Goal: Information Seeking & Learning: Learn about a topic

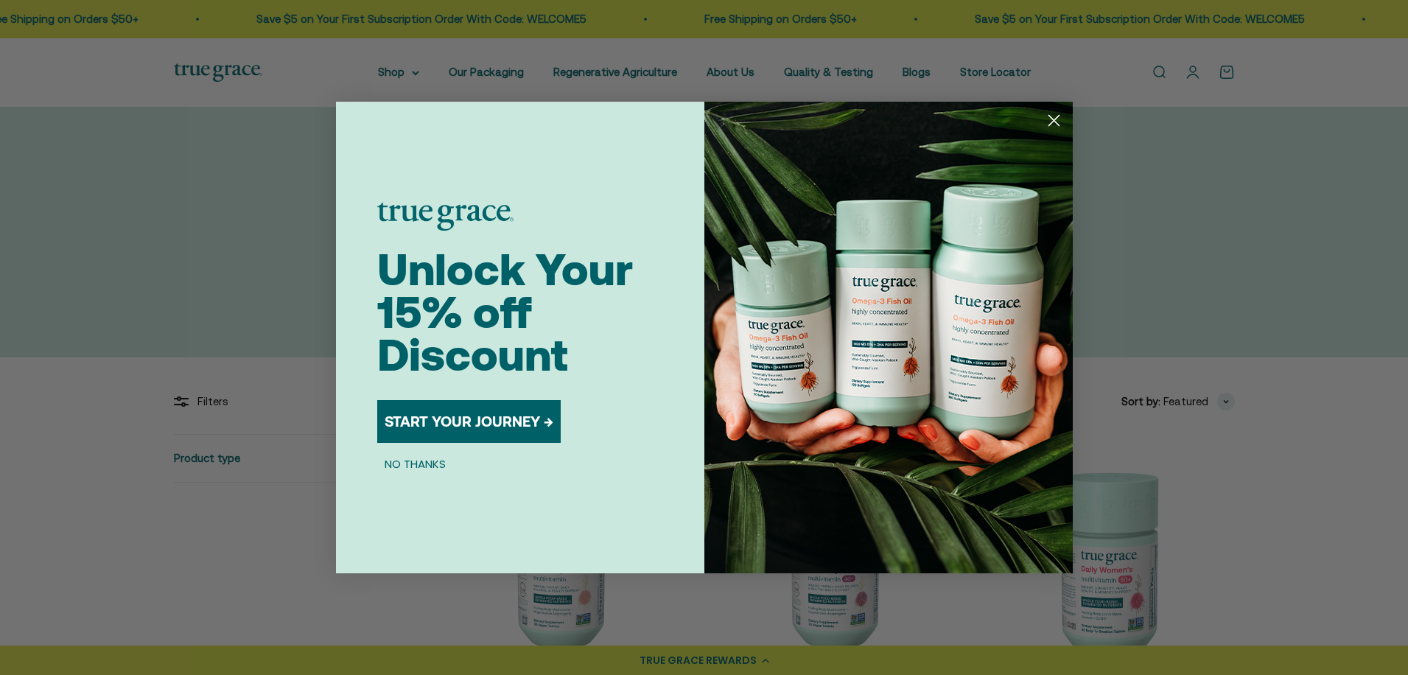
click at [1053, 116] on circle "Close dialog" at bounding box center [1053, 120] width 24 height 24
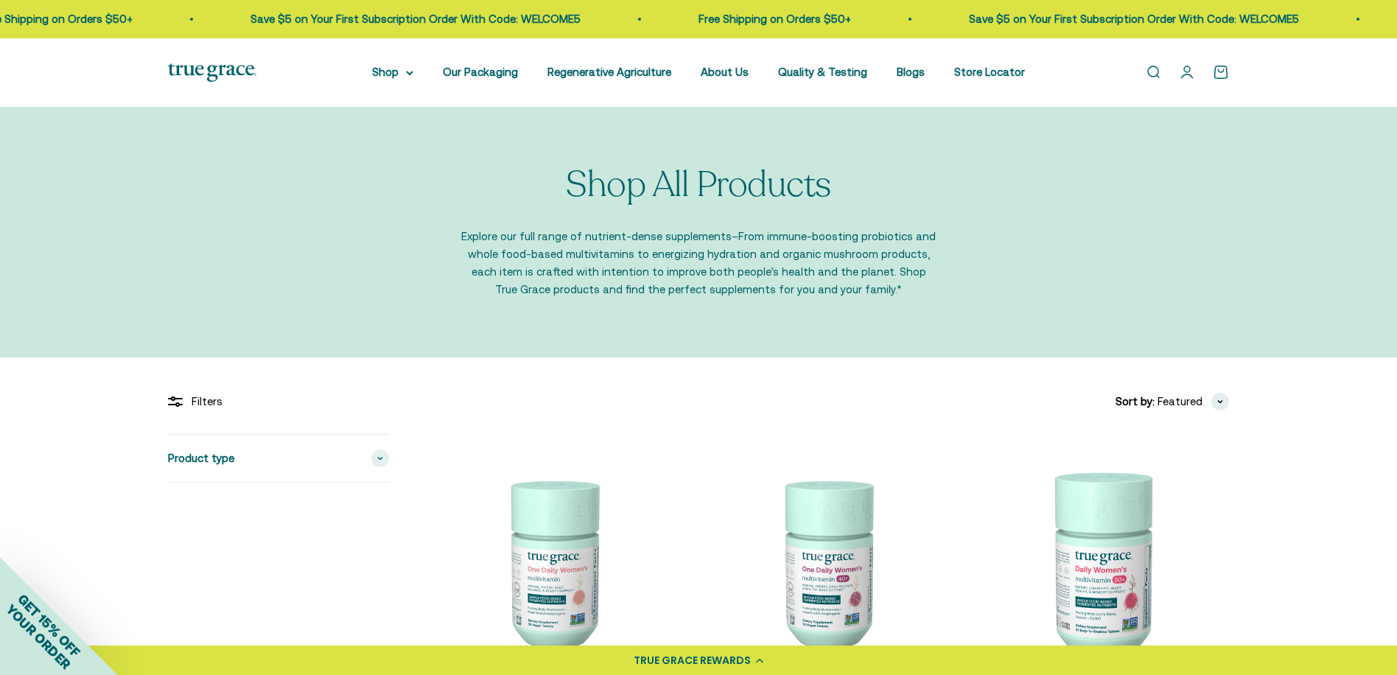
click at [751, 74] on nav "Shop Multivitamins Women's Multivitamin Women's 40+ Multivitamin Men's Multivit…" at bounding box center [698, 72] width 653 height 18
click at [722, 77] on link "About Us" at bounding box center [724, 72] width 48 height 13
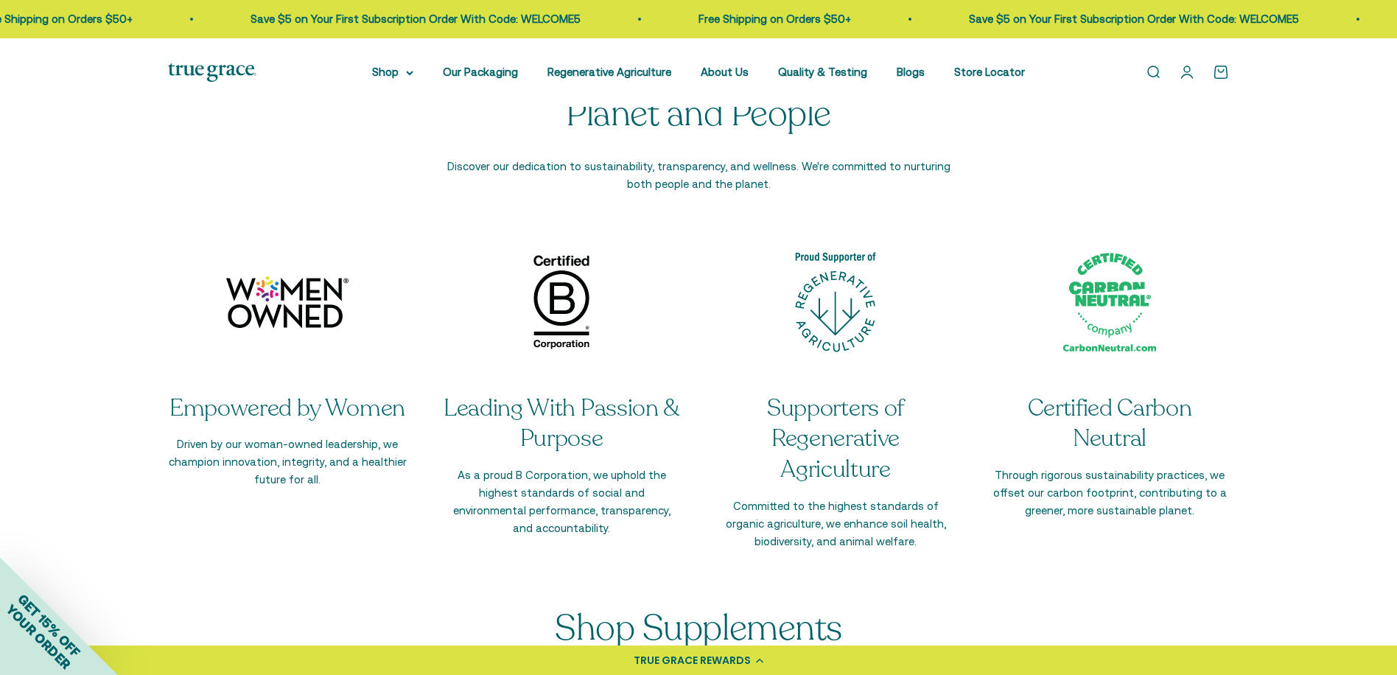
scroll to position [2652, 0]
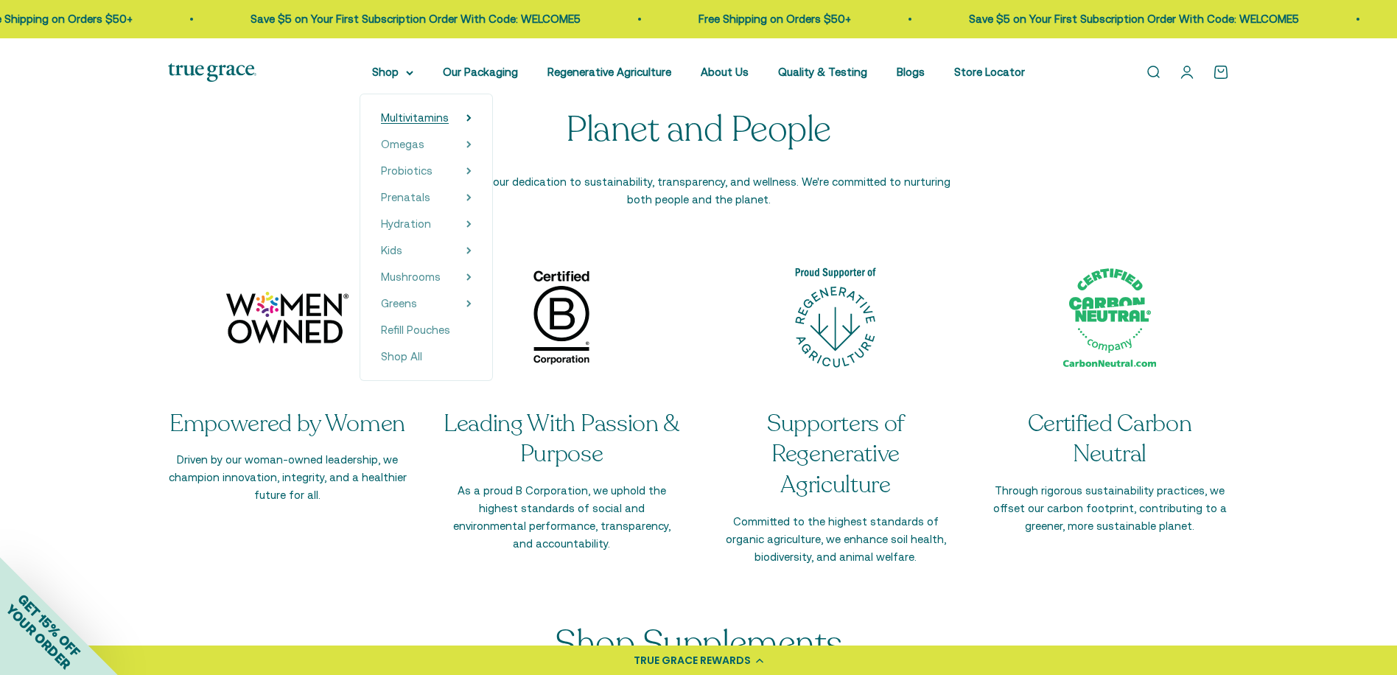
click at [470, 113] on summary "Multivitamins" at bounding box center [426, 118] width 91 height 18
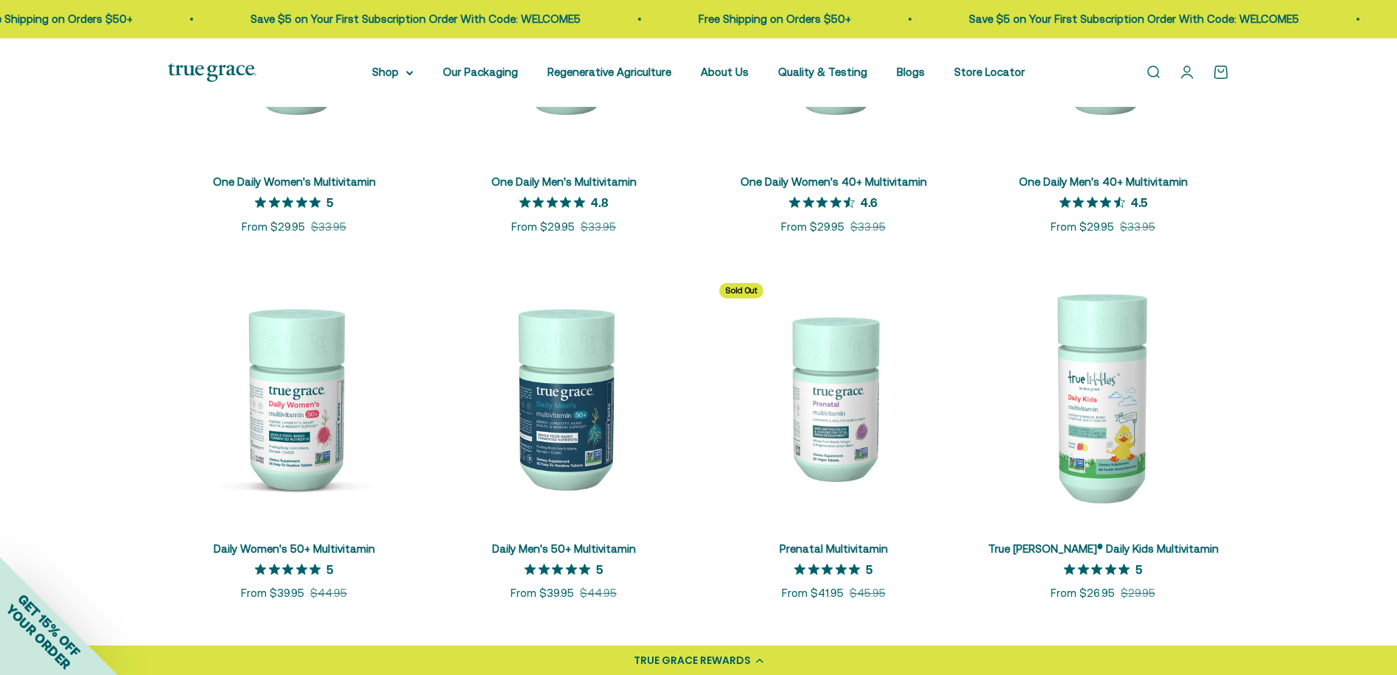
scroll to position [516, 0]
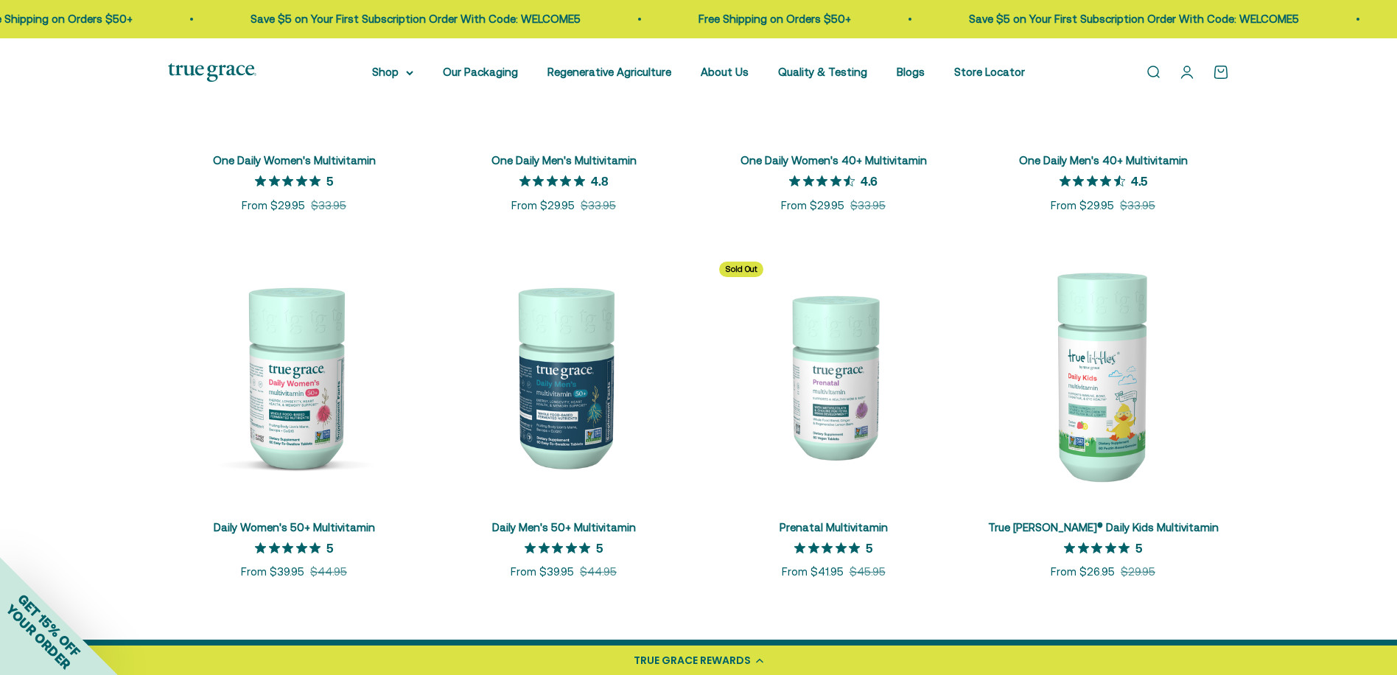
click at [306, 414] on img at bounding box center [294, 376] width 252 height 252
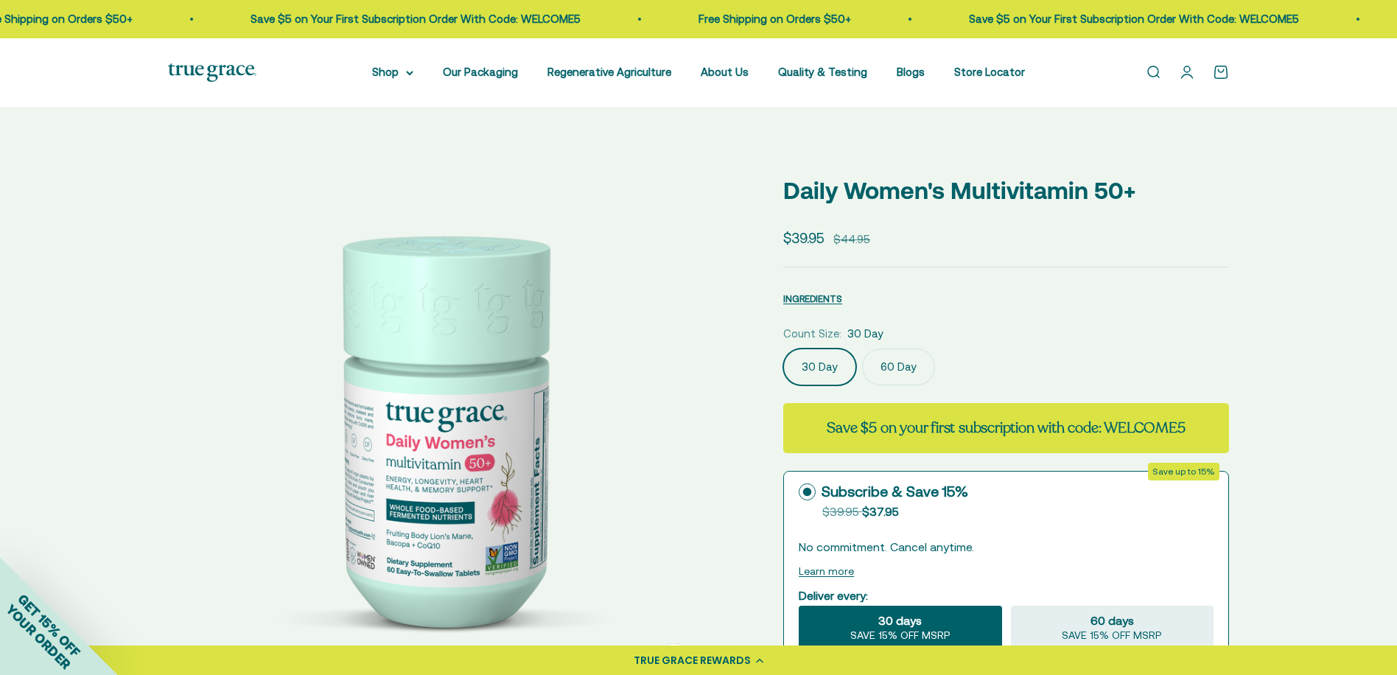
select select "3"
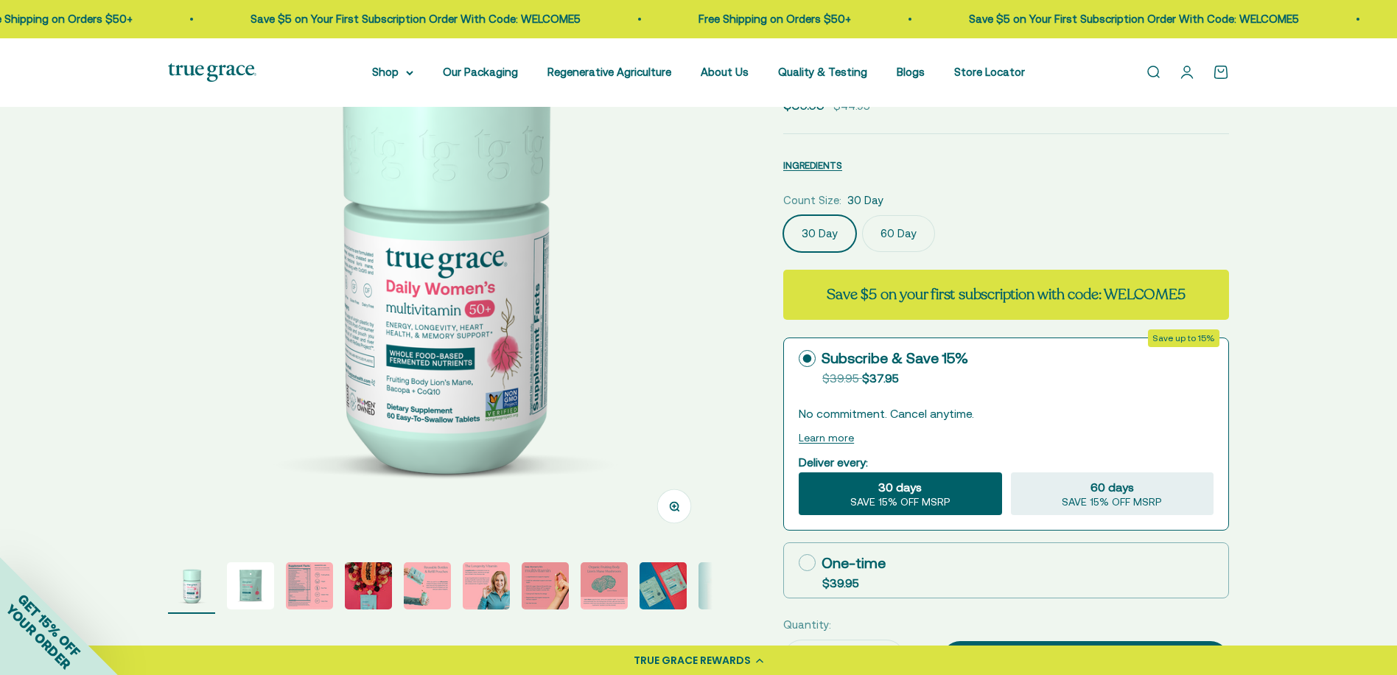
scroll to position [147, 0]
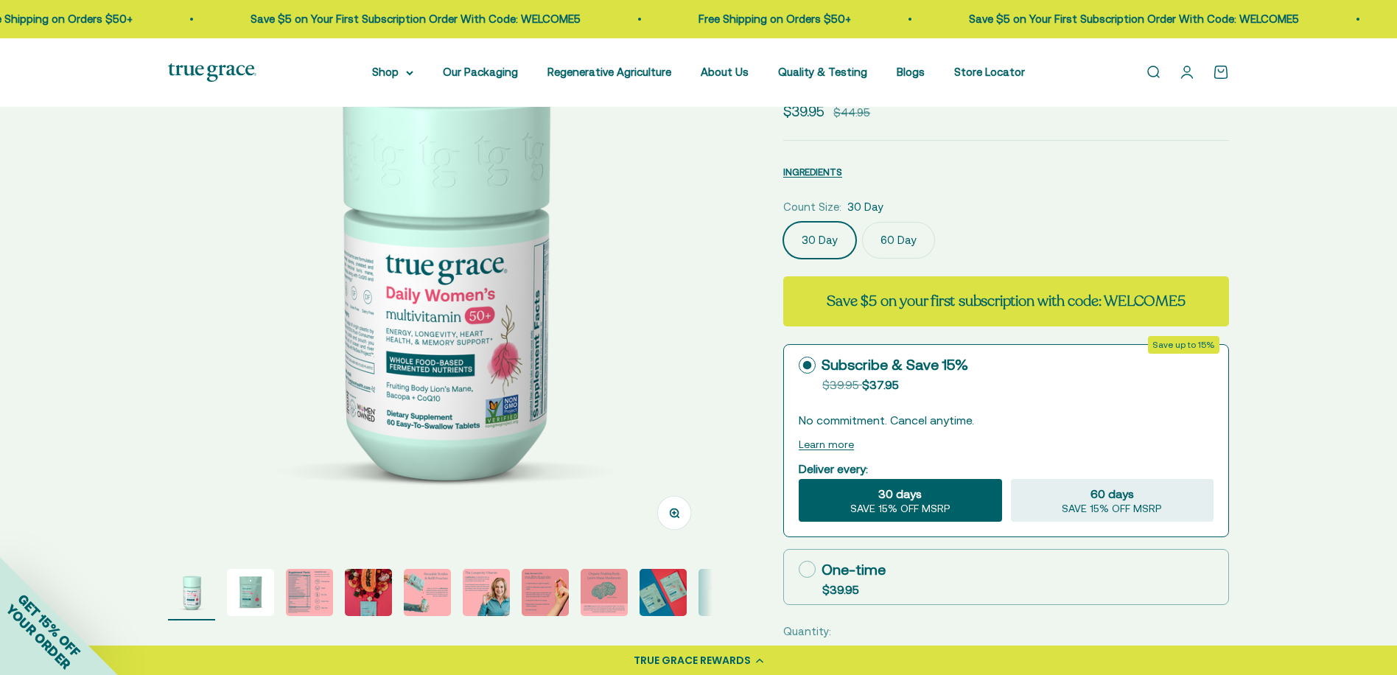
click at [367, 589] on img "Go to item 4" at bounding box center [368, 592] width 47 height 47
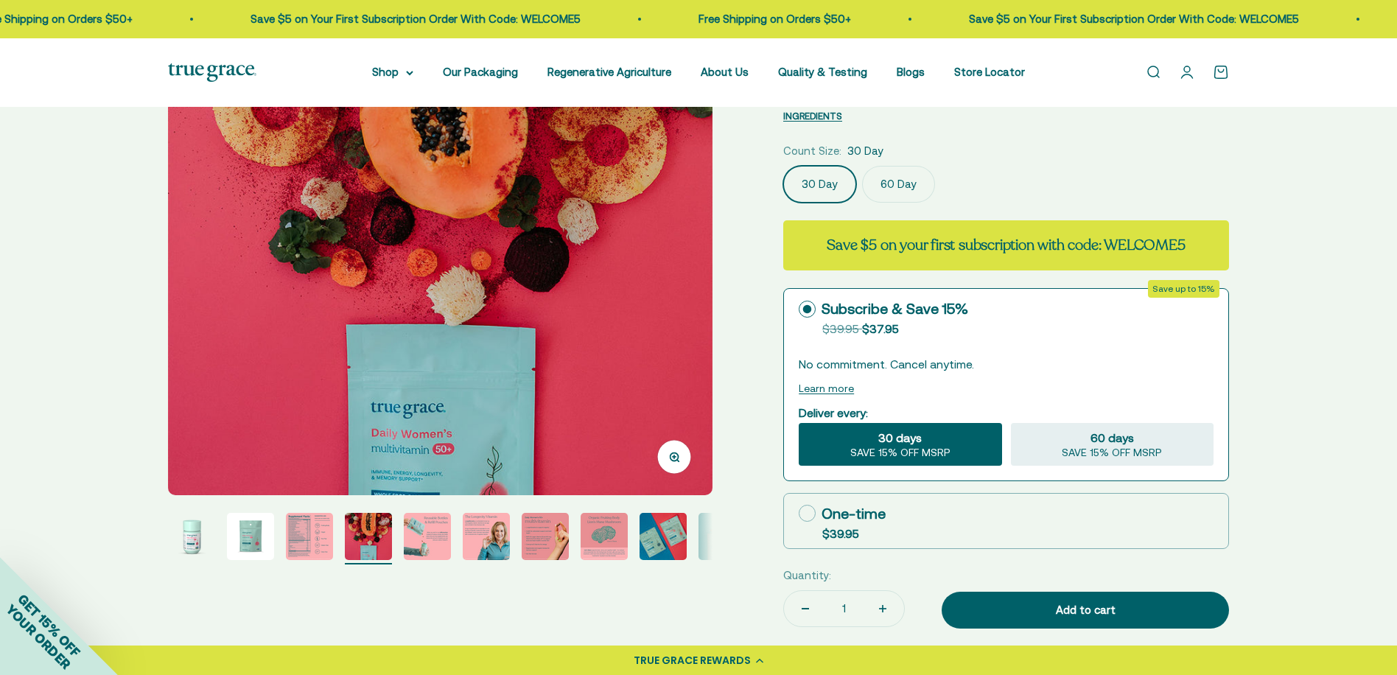
scroll to position [221, 0]
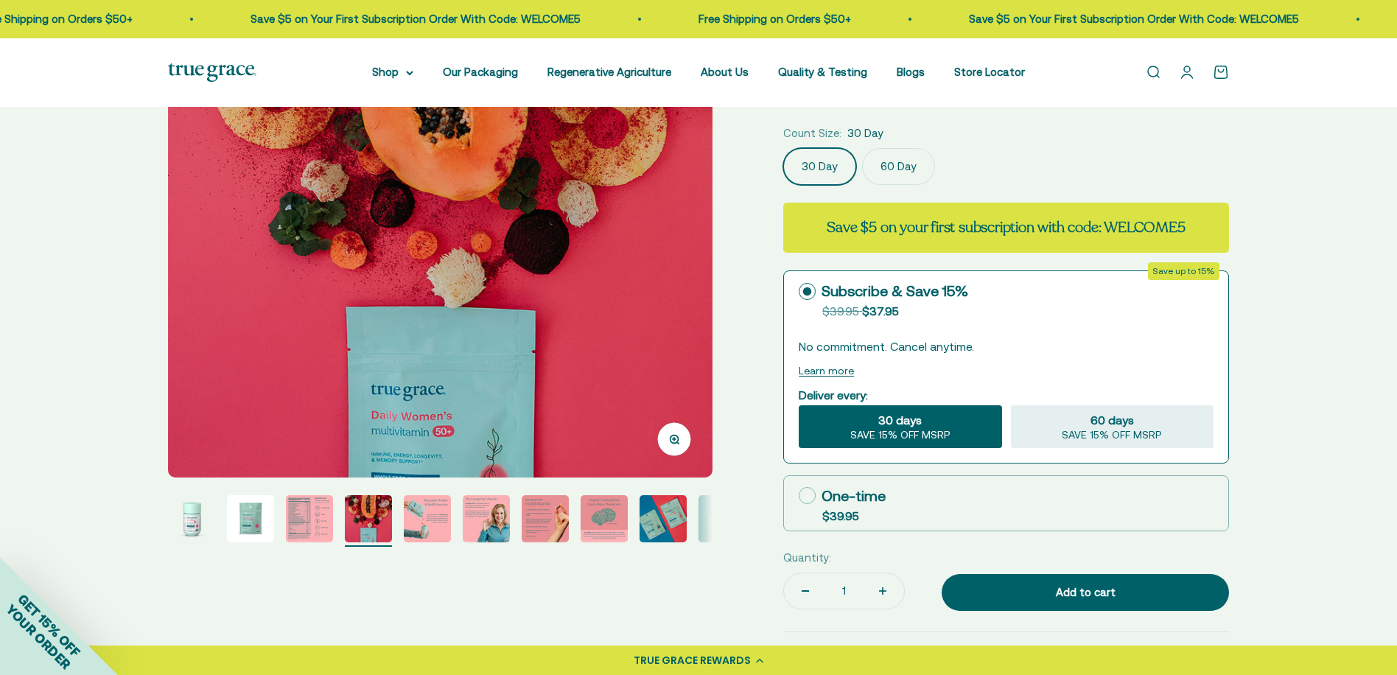
click at [432, 519] on img "Go to item 5" at bounding box center [427, 518] width 47 height 47
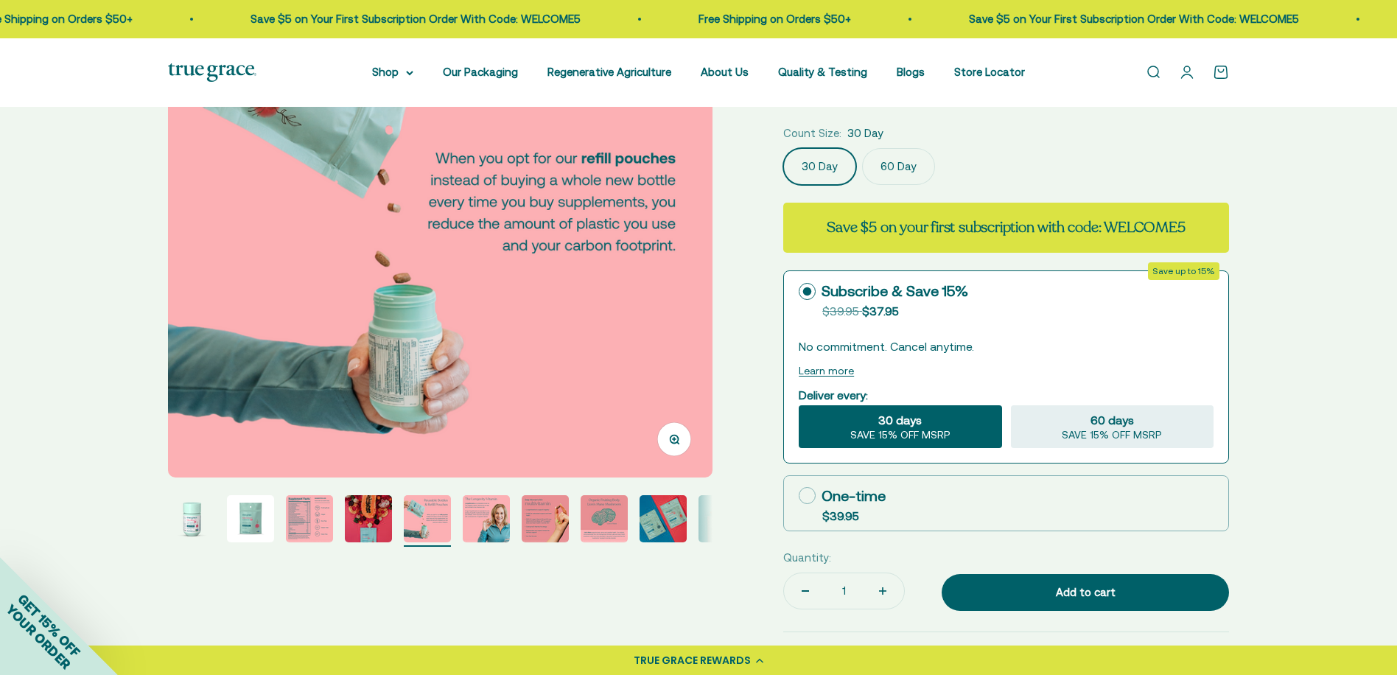
scroll to position [147, 0]
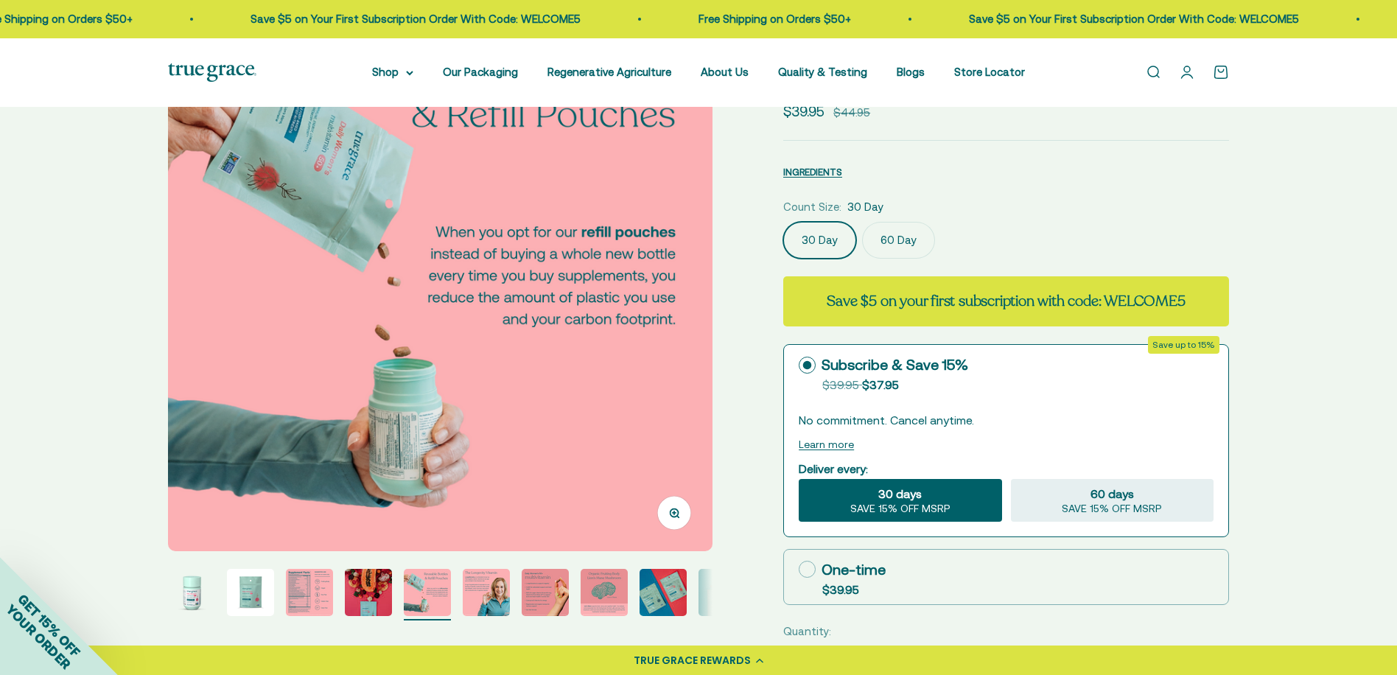
click at [485, 586] on img "Go to item 6" at bounding box center [486, 592] width 47 height 47
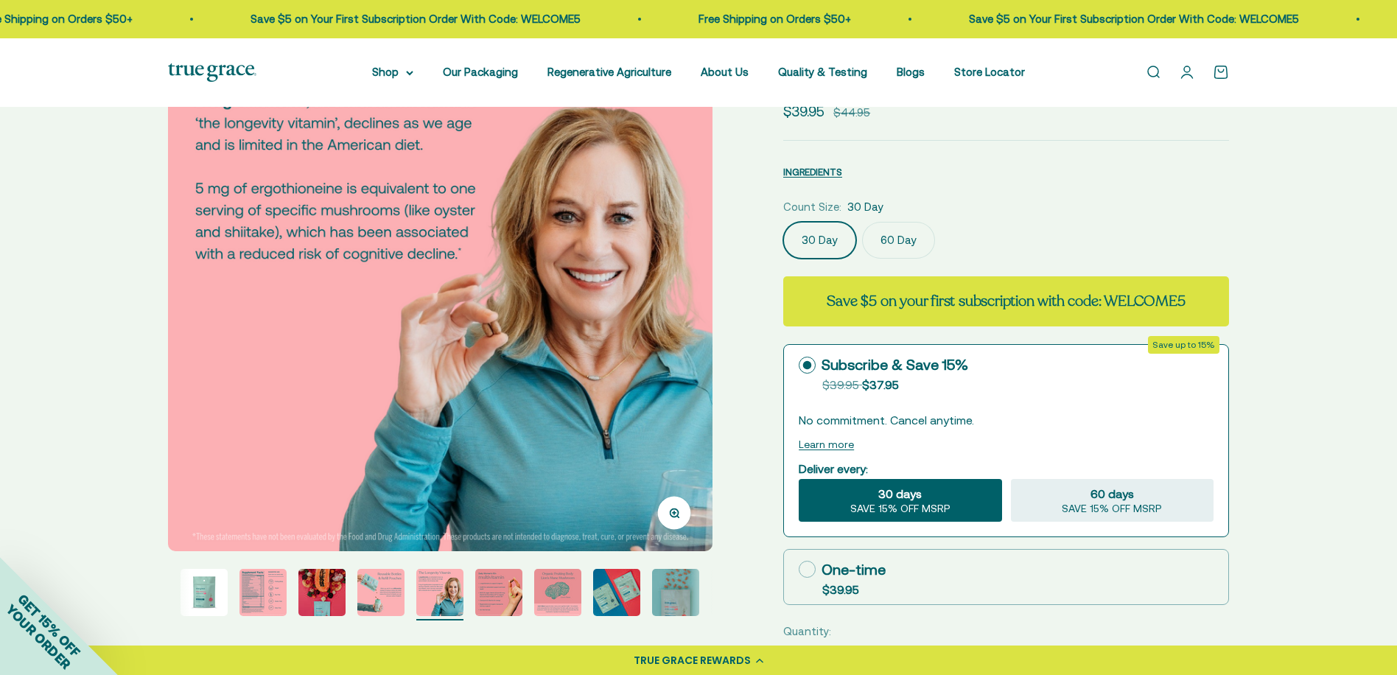
click at [510, 600] on img "Go to item 7" at bounding box center [498, 592] width 47 height 47
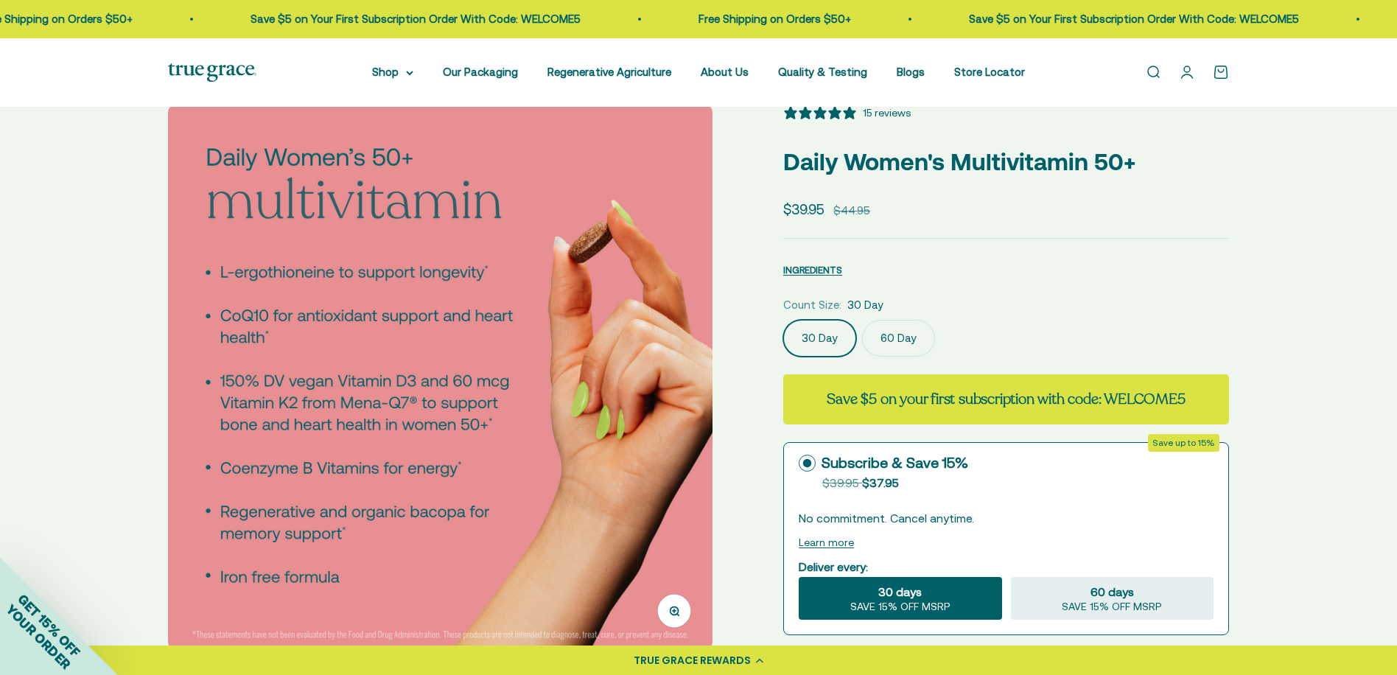
scroll to position [74, 0]
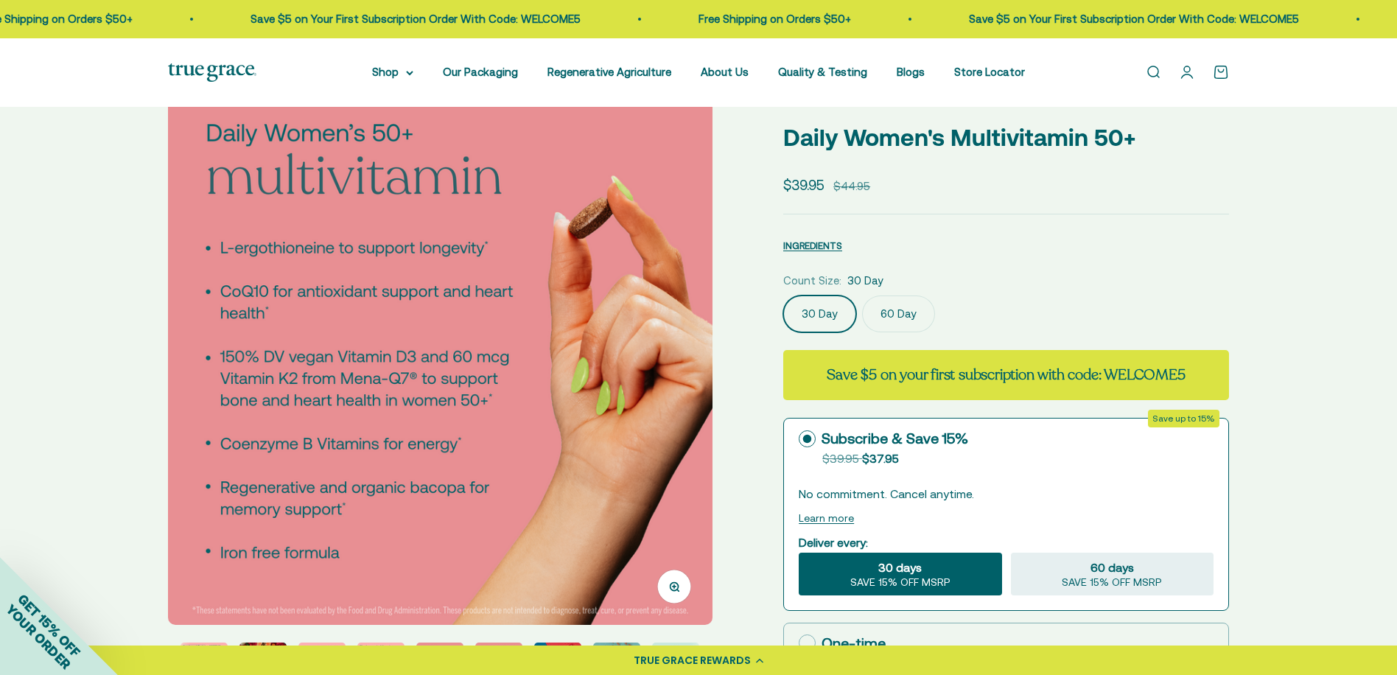
click at [674, 583] on icon "button" at bounding box center [674, 586] width 10 height 10
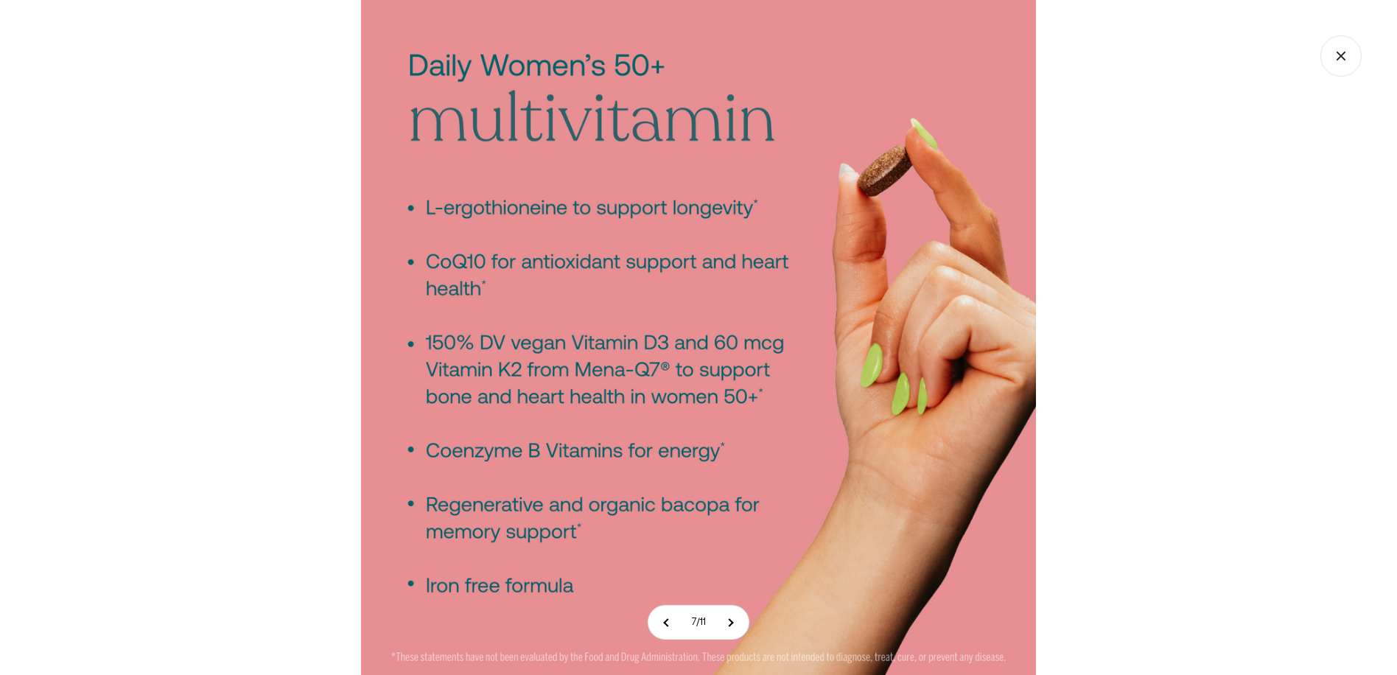
click at [1338, 50] on icon "Close gallery" at bounding box center [1340, 55] width 41 height 41
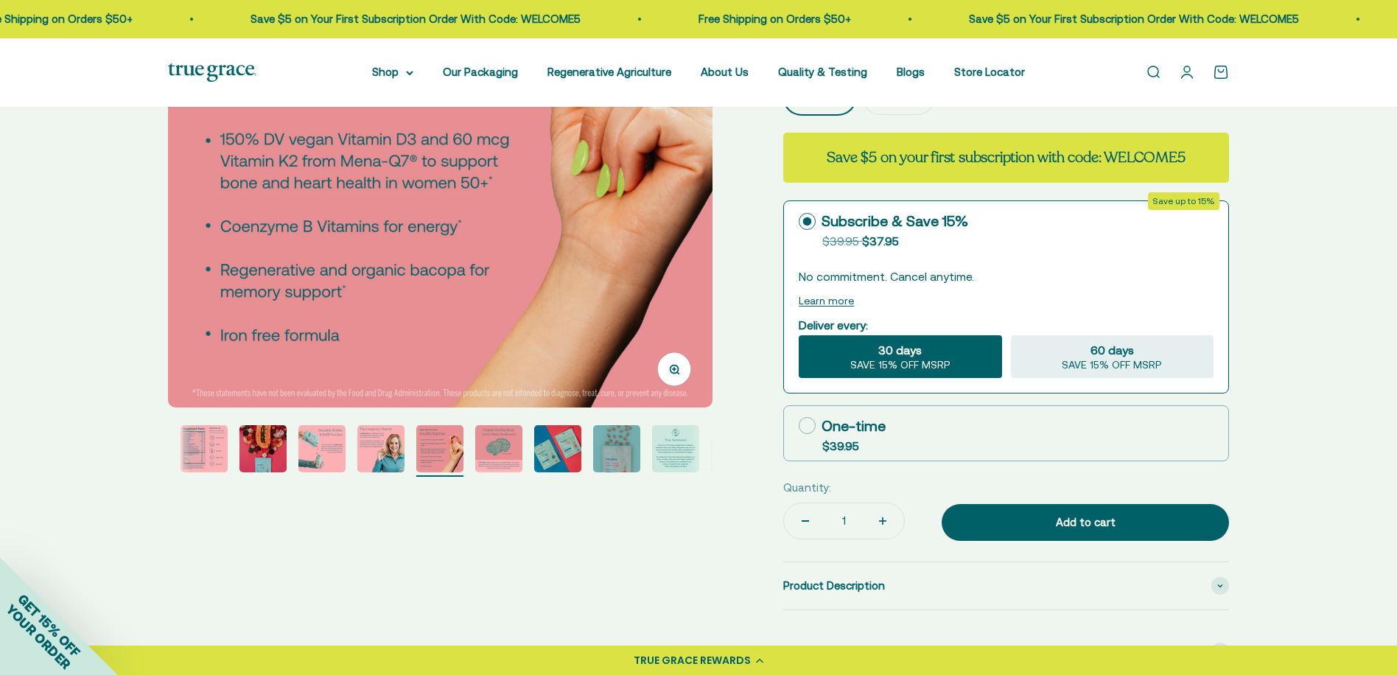
scroll to position [295, 0]
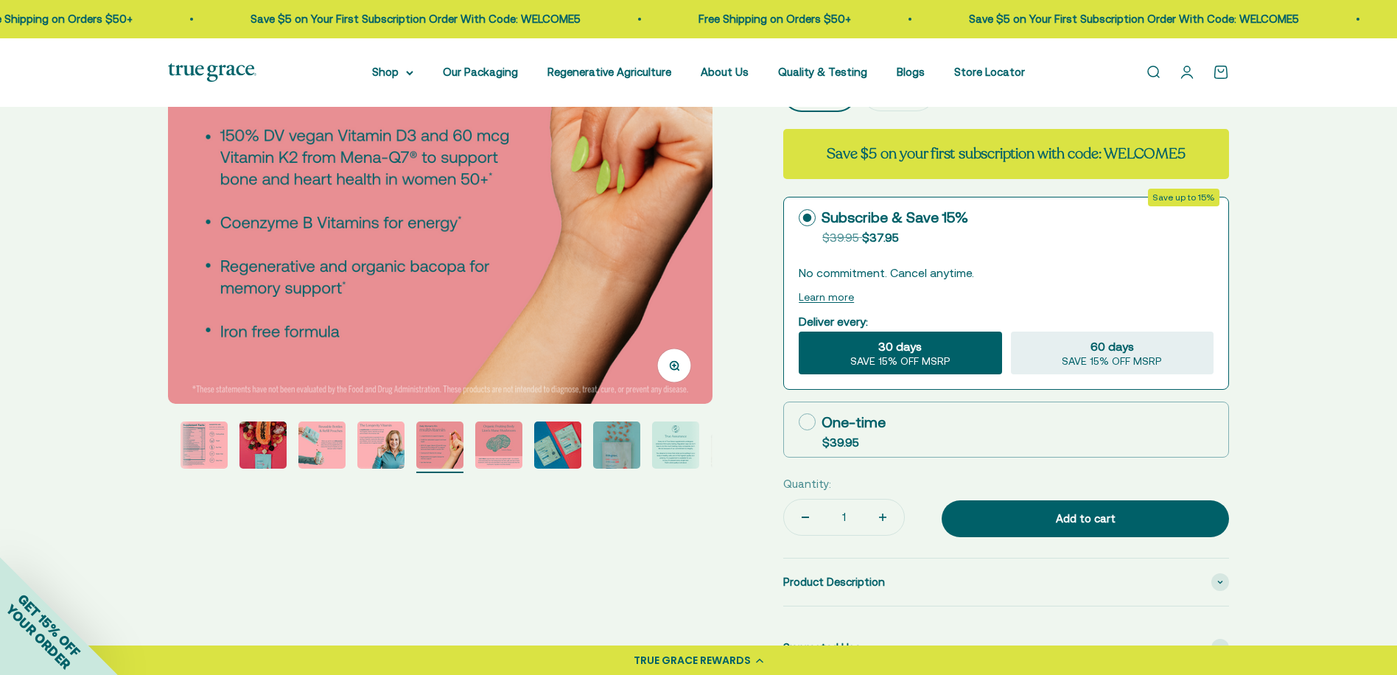
click at [618, 446] on img "Go to item 10" at bounding box center [616, 444] width 47 height 47
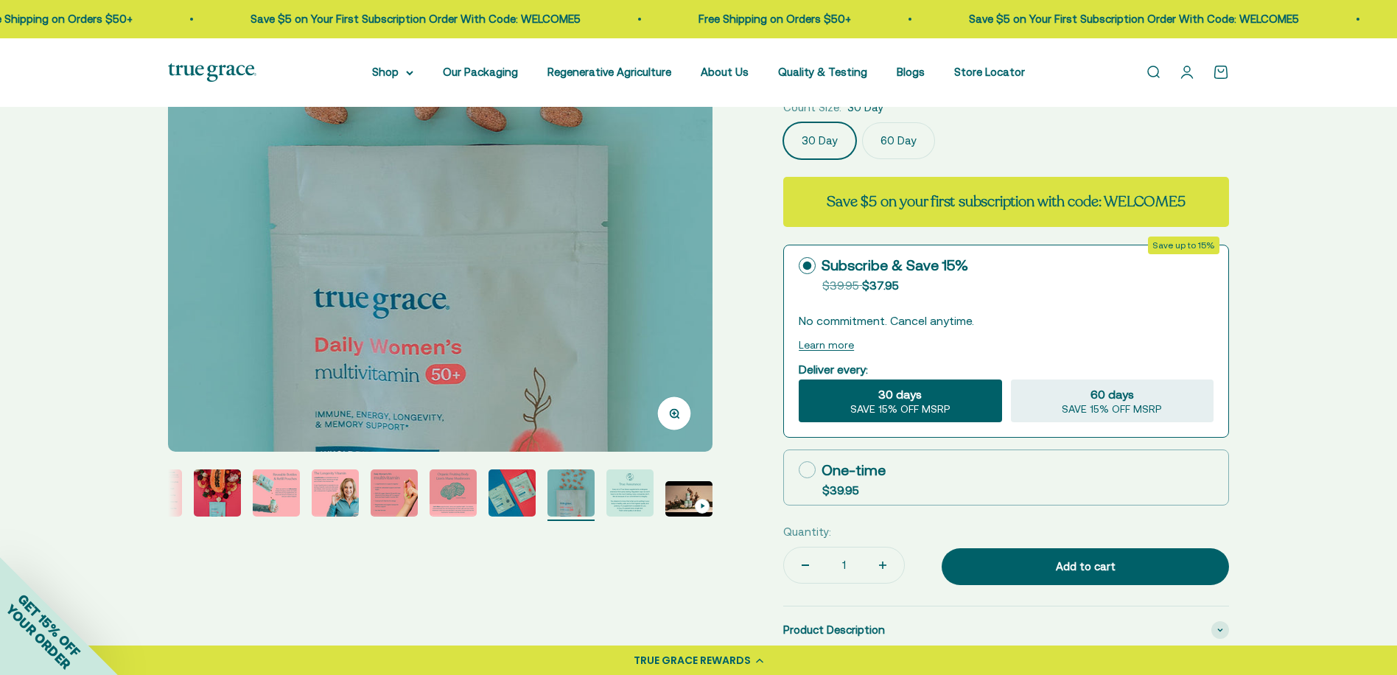
scroll to position [0, 0]
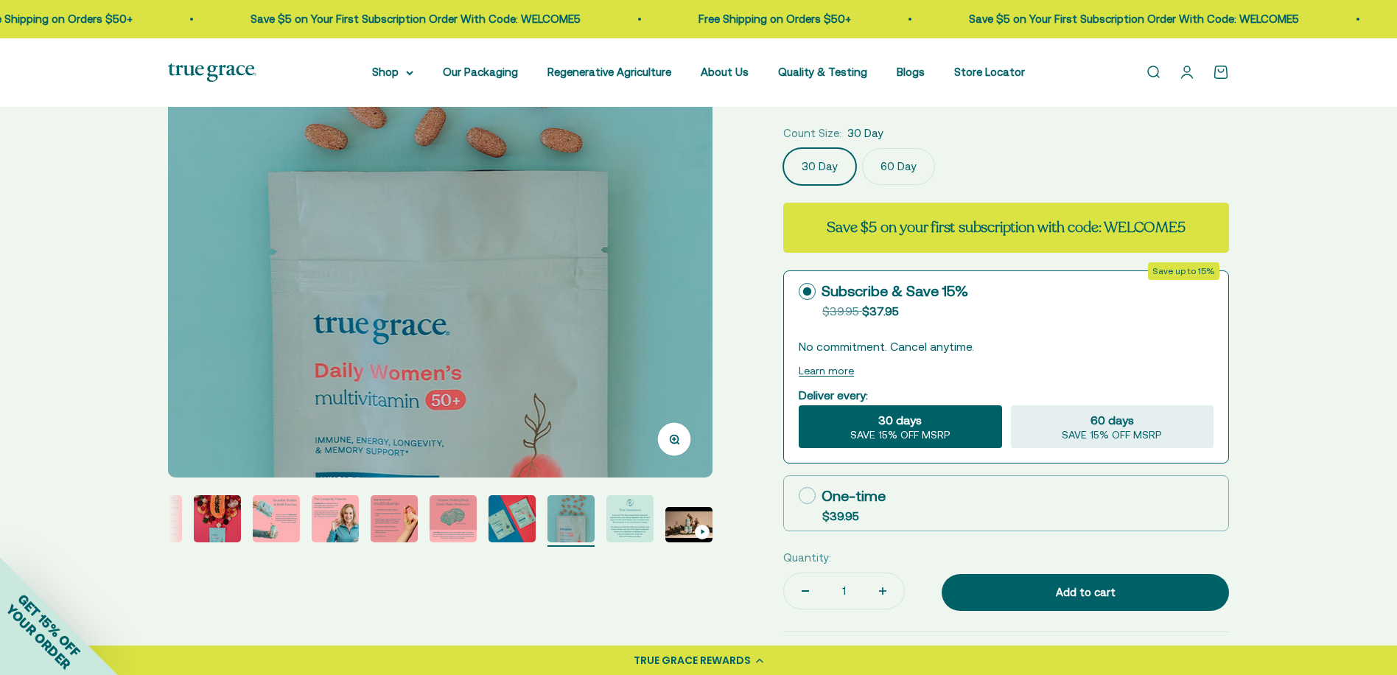
click at [635, 510] on img "Go to item 11" at bounding box center [629, 518] width 47 height 47
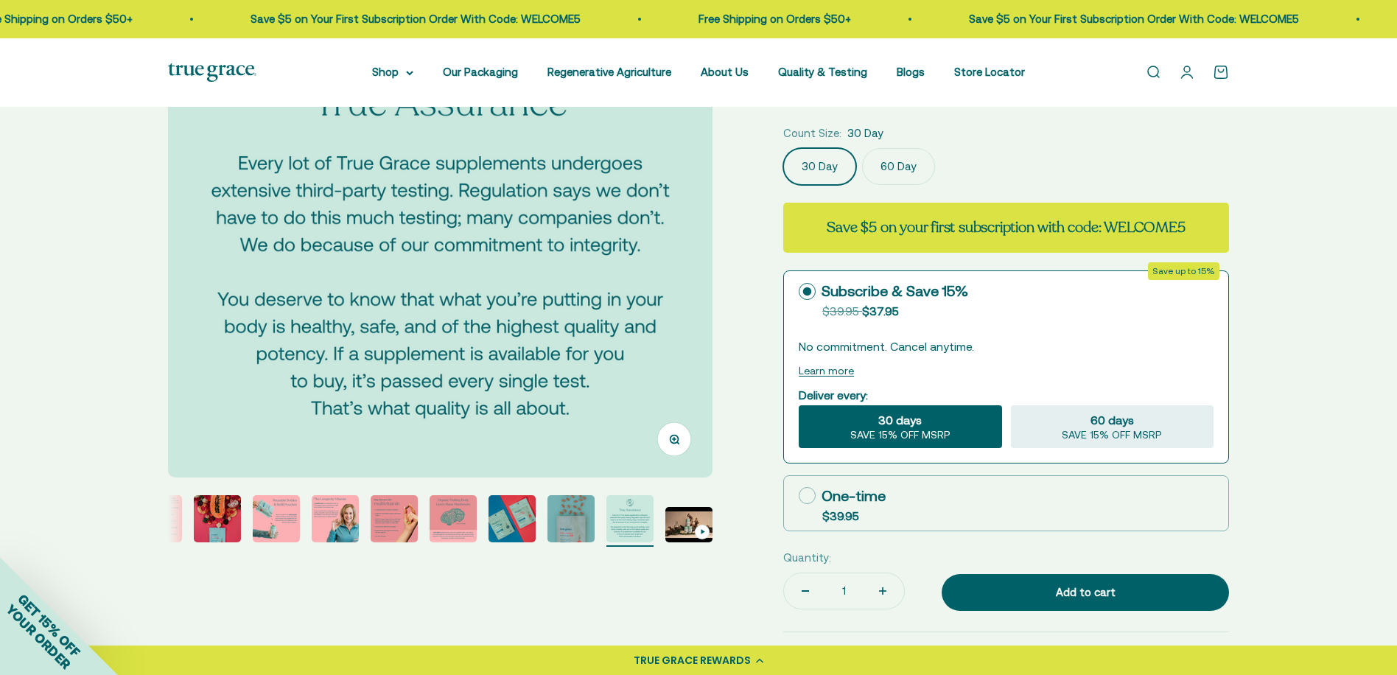
click at [512, 513] on img "Go to item 9" at bounding box center [511, 518] width 47 height 47
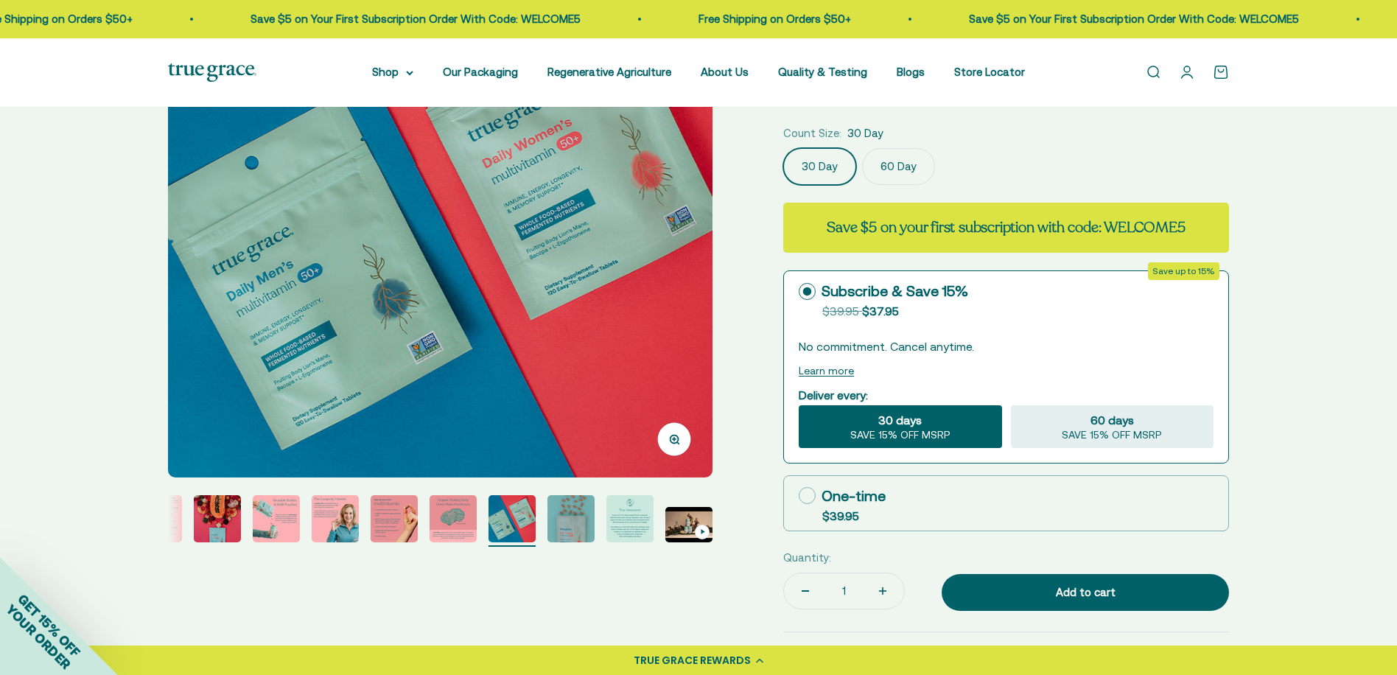
click at [457, 514] on img "Go to item 8" at bounding box center [452, 518] width 47 height 47
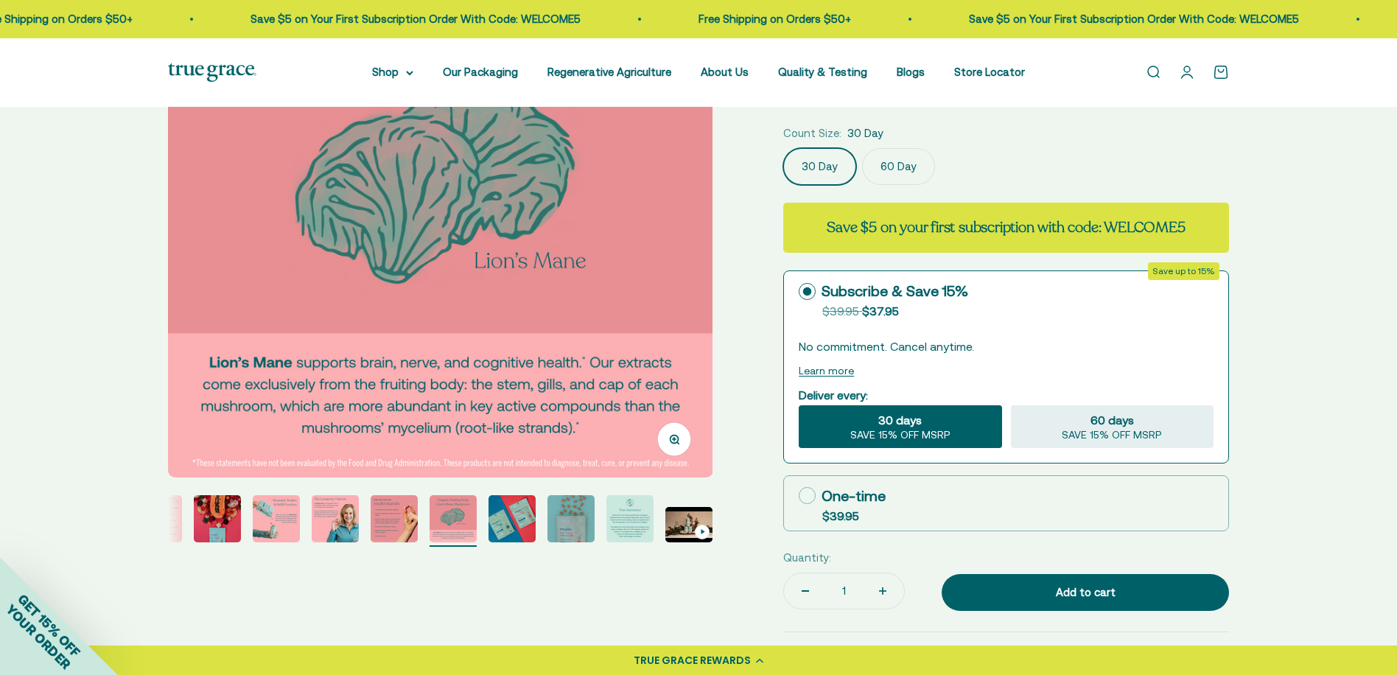
click at [669, 521] on img "Go to item 12" at bounding box center [688, 524] width 47 height 35
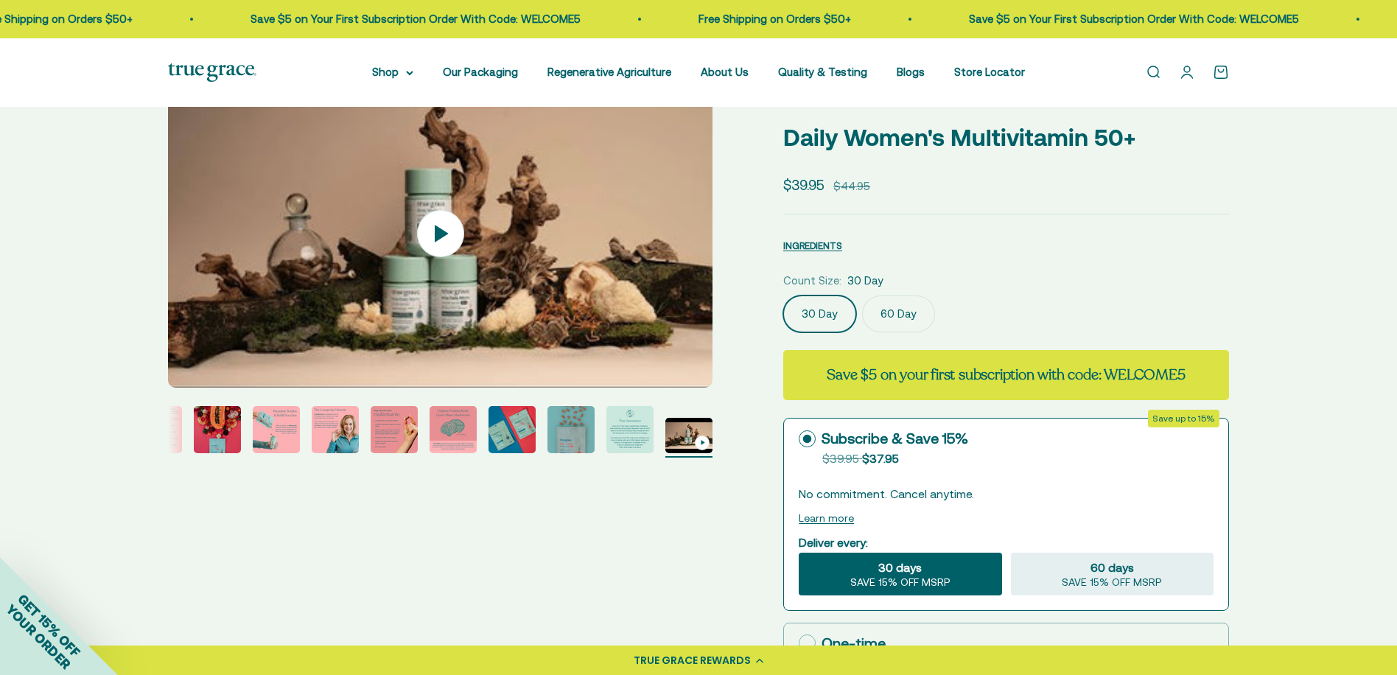
click at [222, 420] on img "Go to item 4" at bounding box center [217, 429] width 47 height 47
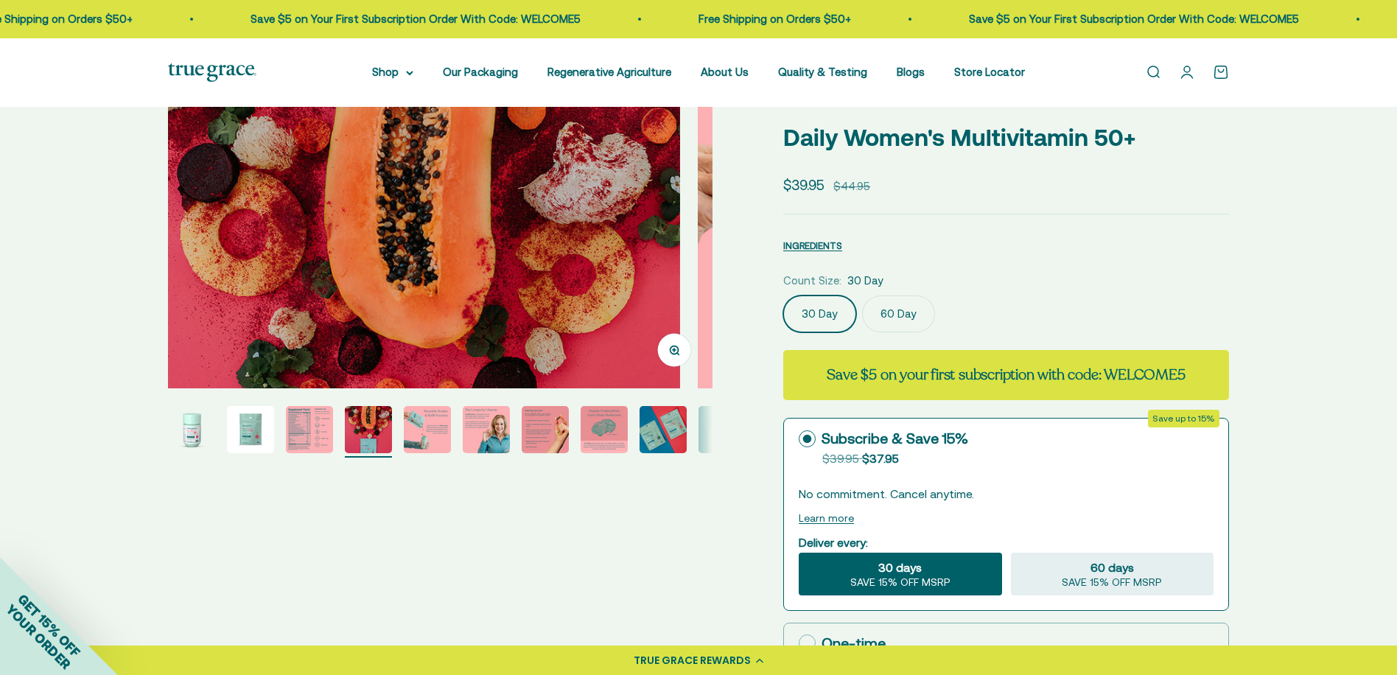
click at [209, 424] on img "Go to item 1" at bounding box center [191, 429] width 47 height 47
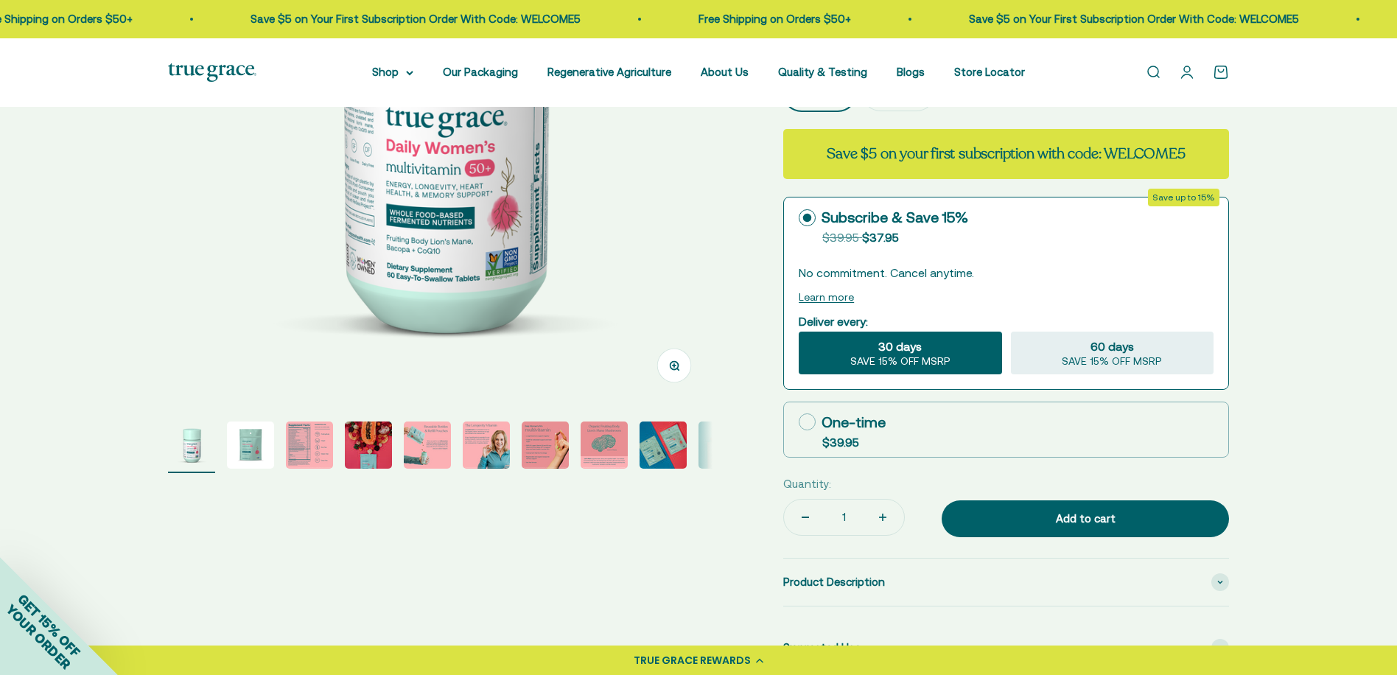
click at [548, 452] on img "Go to item 7" at bounding box center [544, 444] width 47 height 47
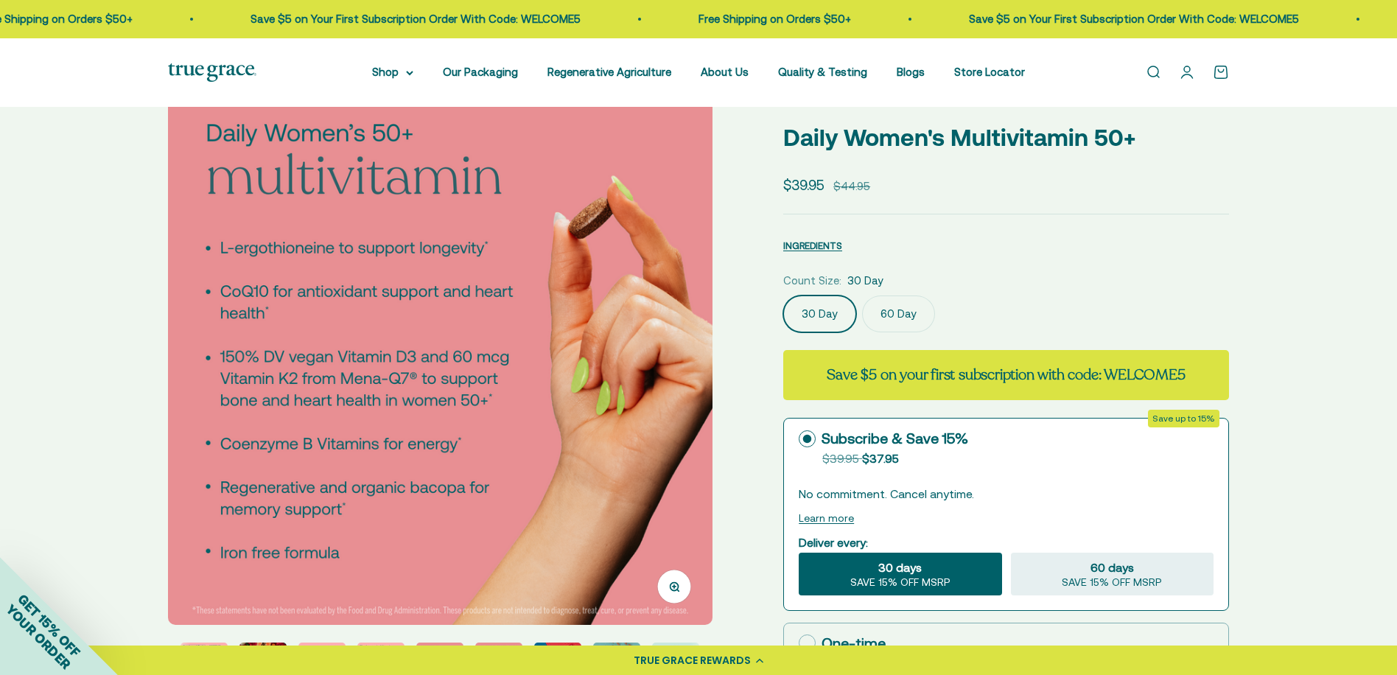
click at [895, 320] on label "60 Day" at bounding box center [898, 313] width 73 height 37
click at [783, 295] on input "60 Day" at bounding box center [782, 295] width 1 height 1
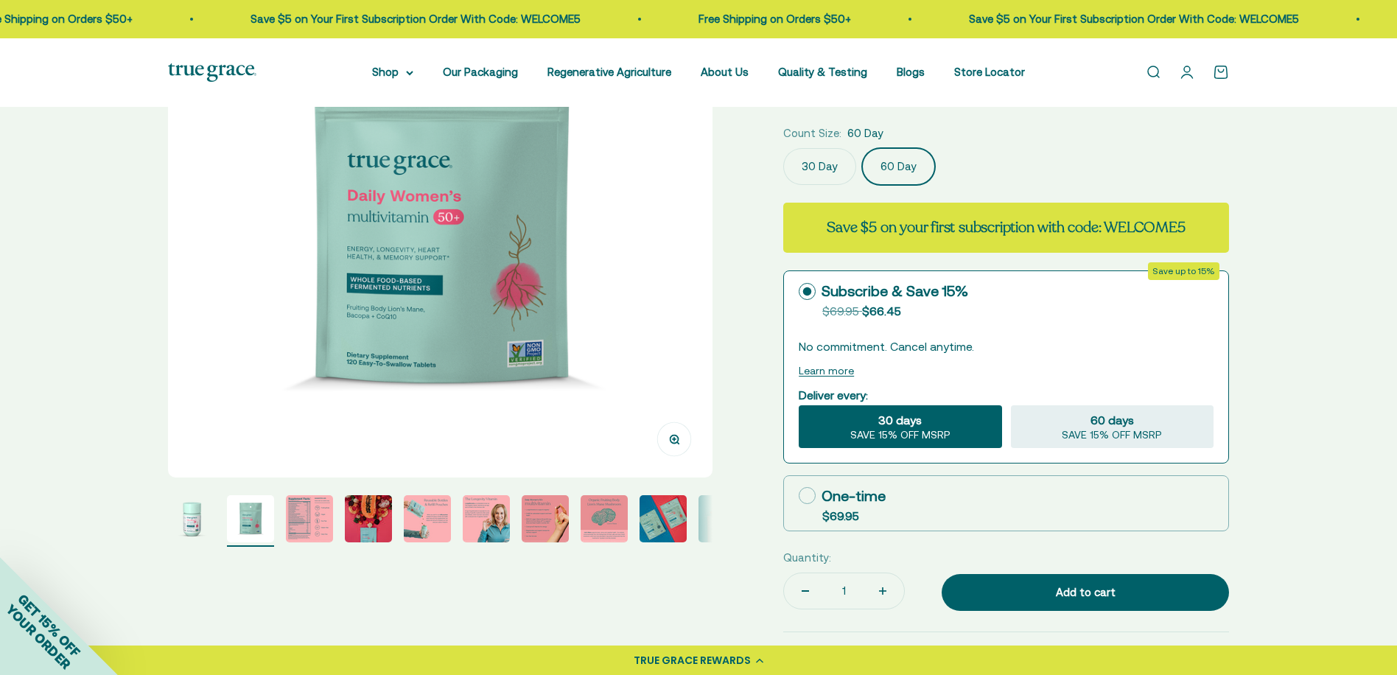
click at [530, 513] on img "Go to item 7" at bounding box center [544, 518] width 47 height 47
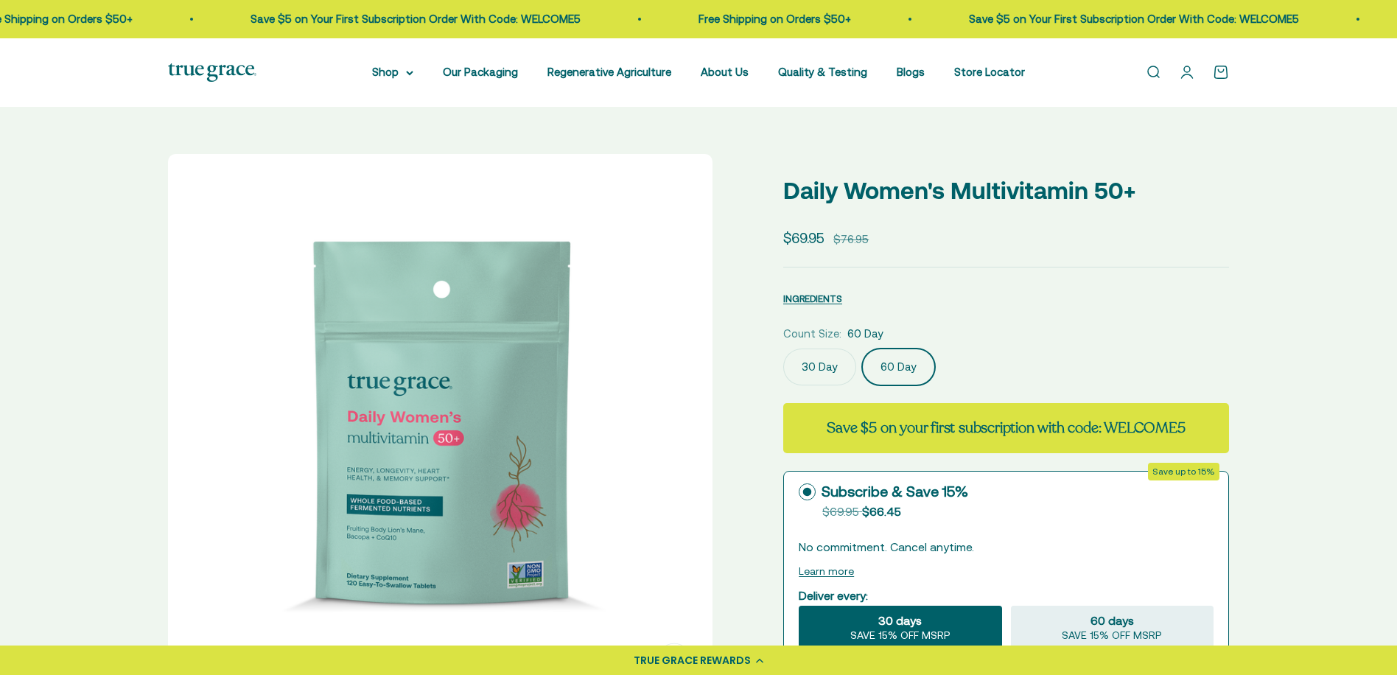
select select "3"
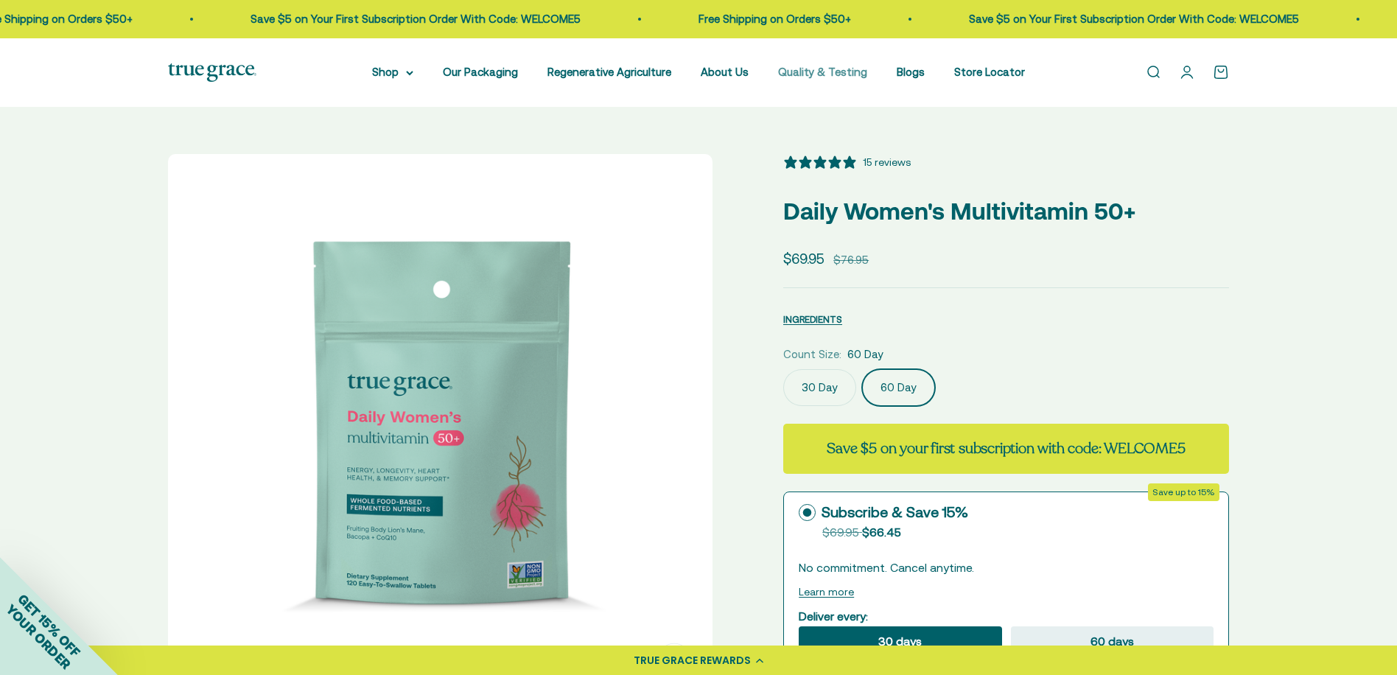
click at [806, 77] on link "Quality & Testing" at bounding box center [822, 72] width 89 height 13
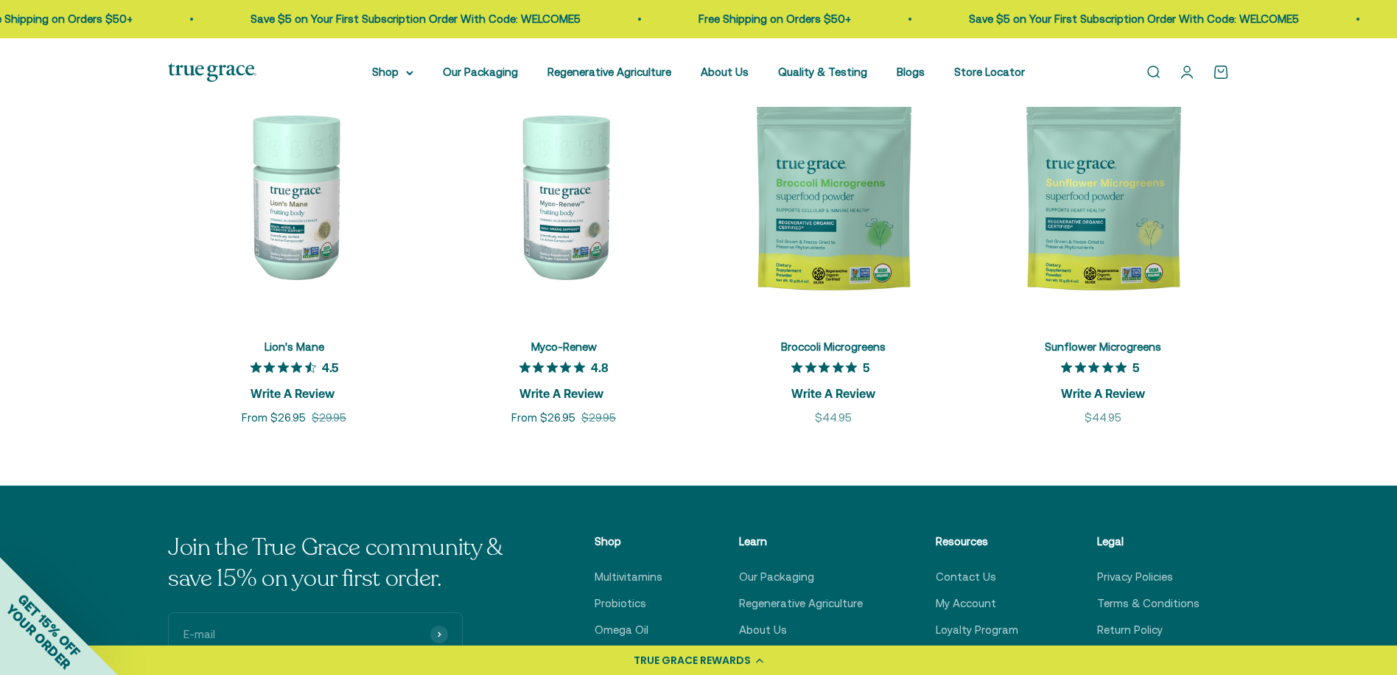
scroll to position [1989, 0]
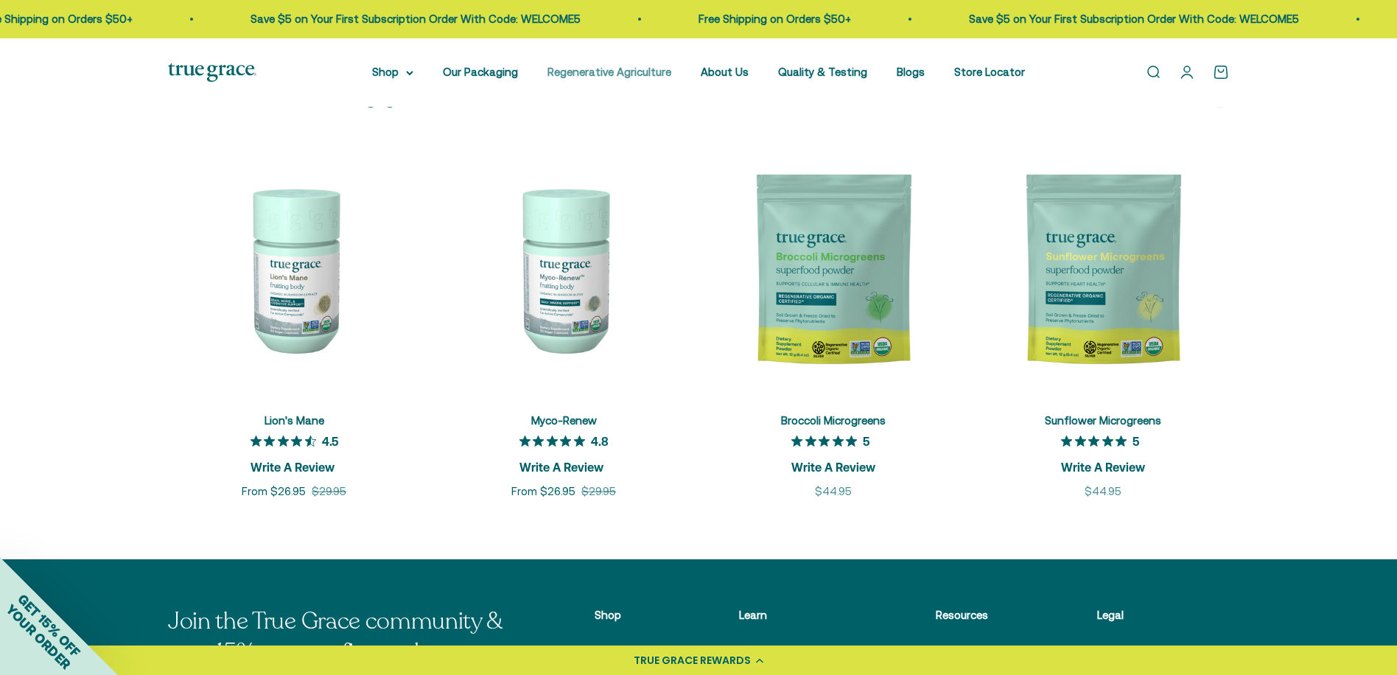
click at [651, 71] on link "Regenerative Agriculture" at bounding box center [609, 72] width 124 height 13
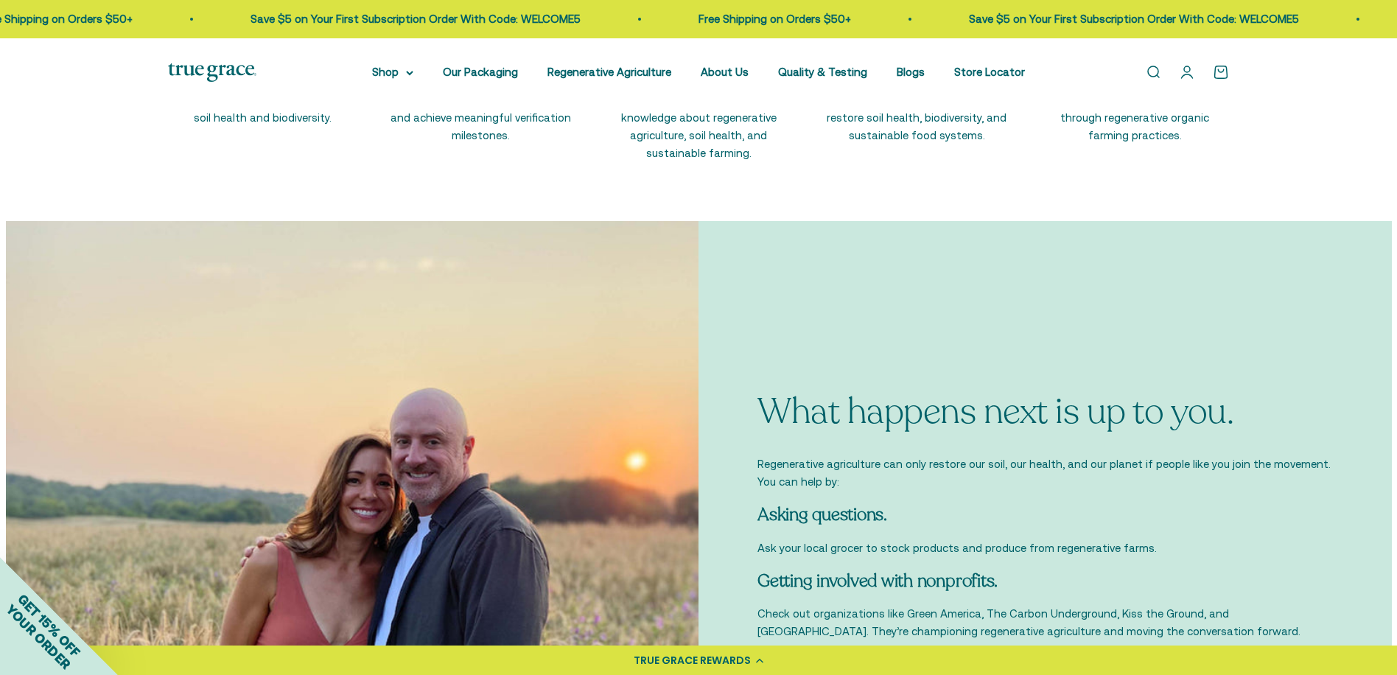
scroll to position [3609, 0]
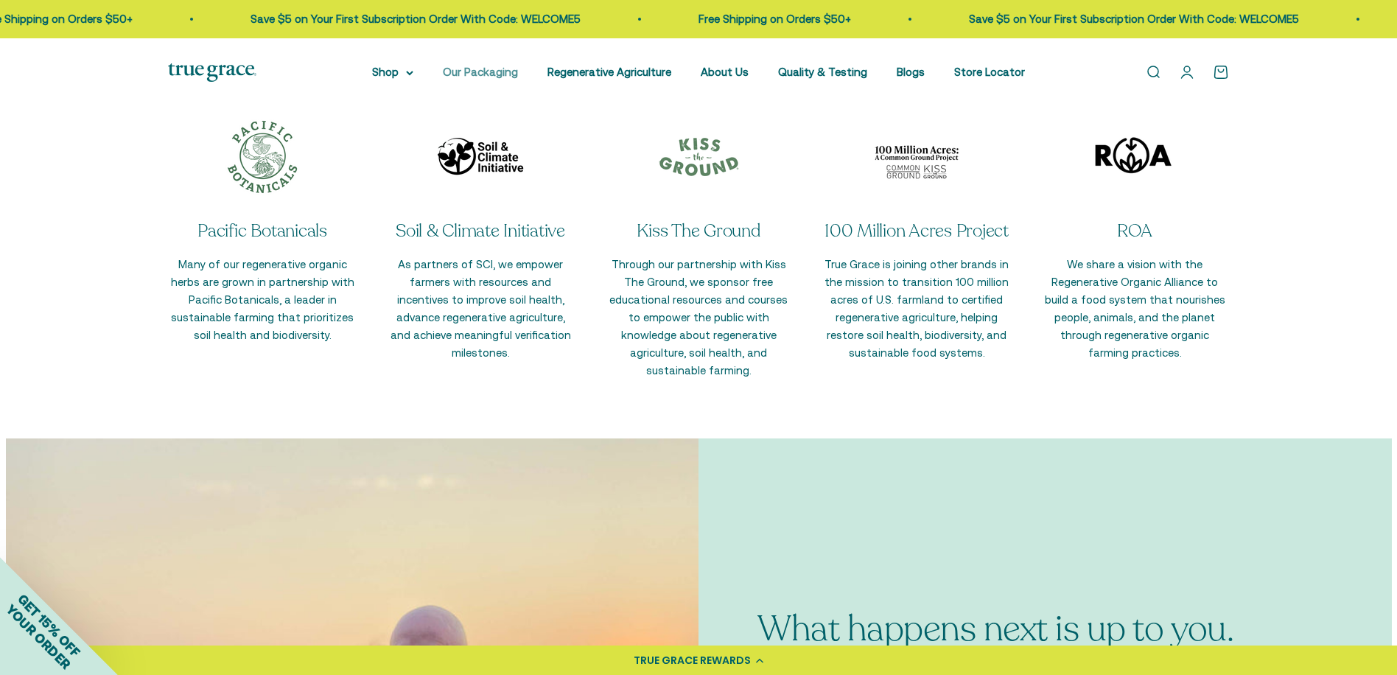
click at [507, 74] on link "Our Packaging" at bounding box center [480, 72] width 75 height 13
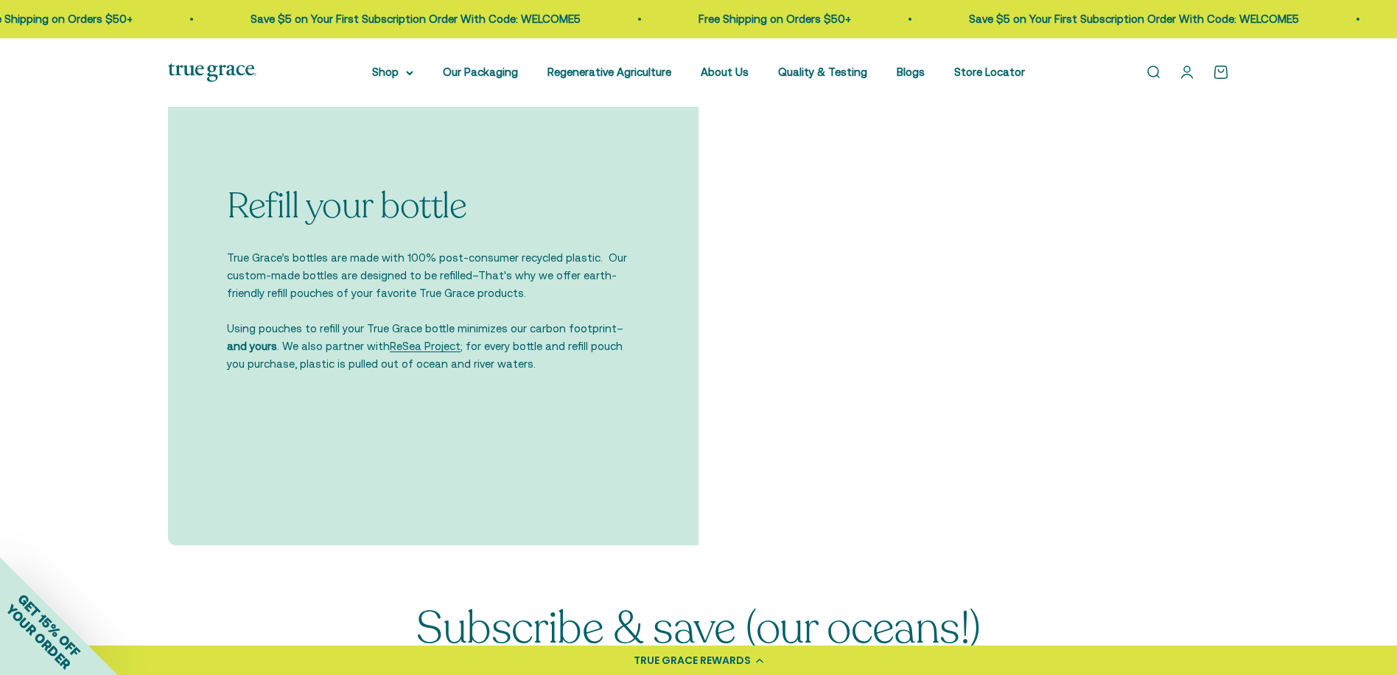
scroll to position [3167, 0]
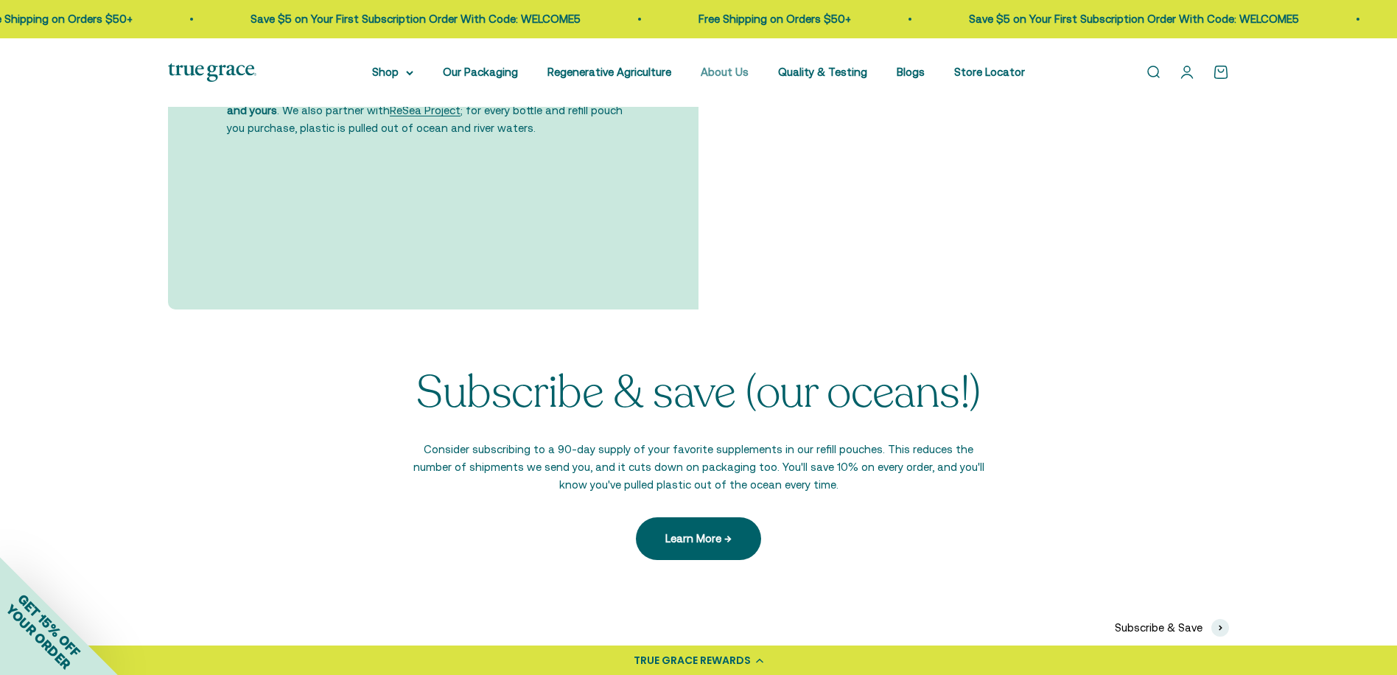
click at [737, 70] on link "About Us" at bounding box center [724, 72] width 48 height 13
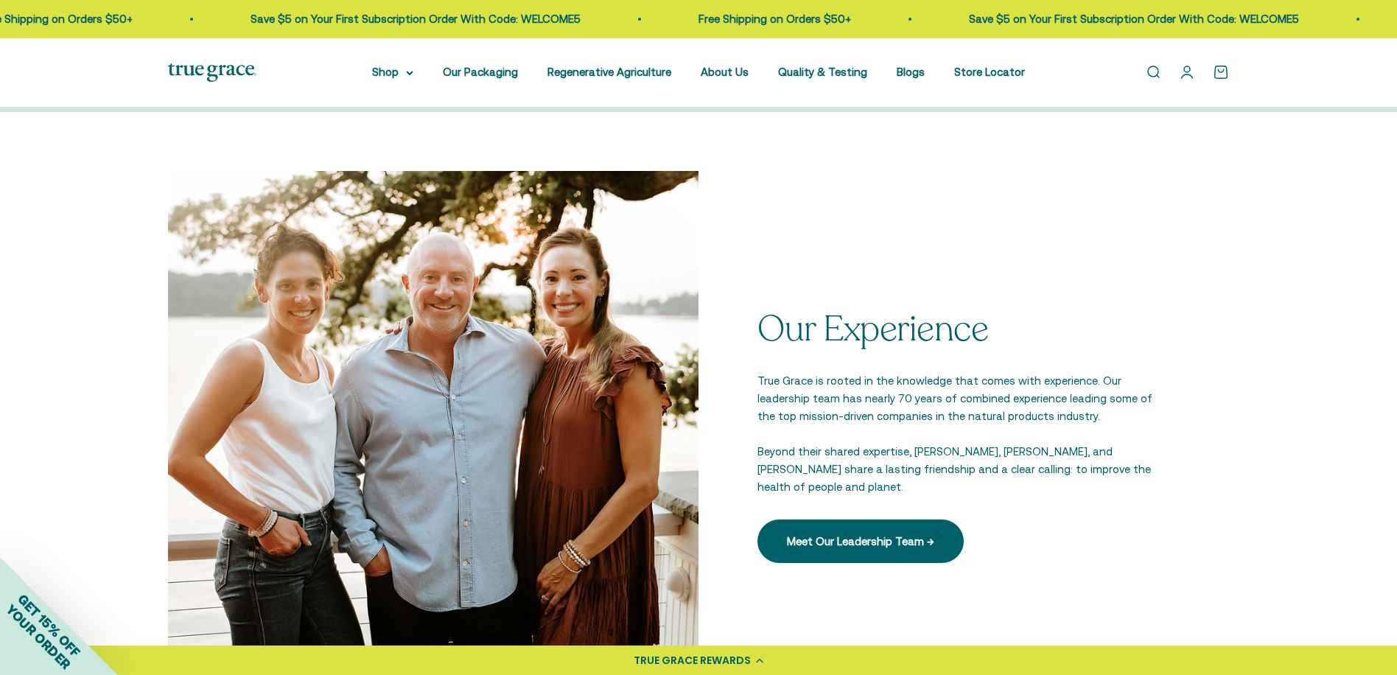
scroll to position [1989, 0]
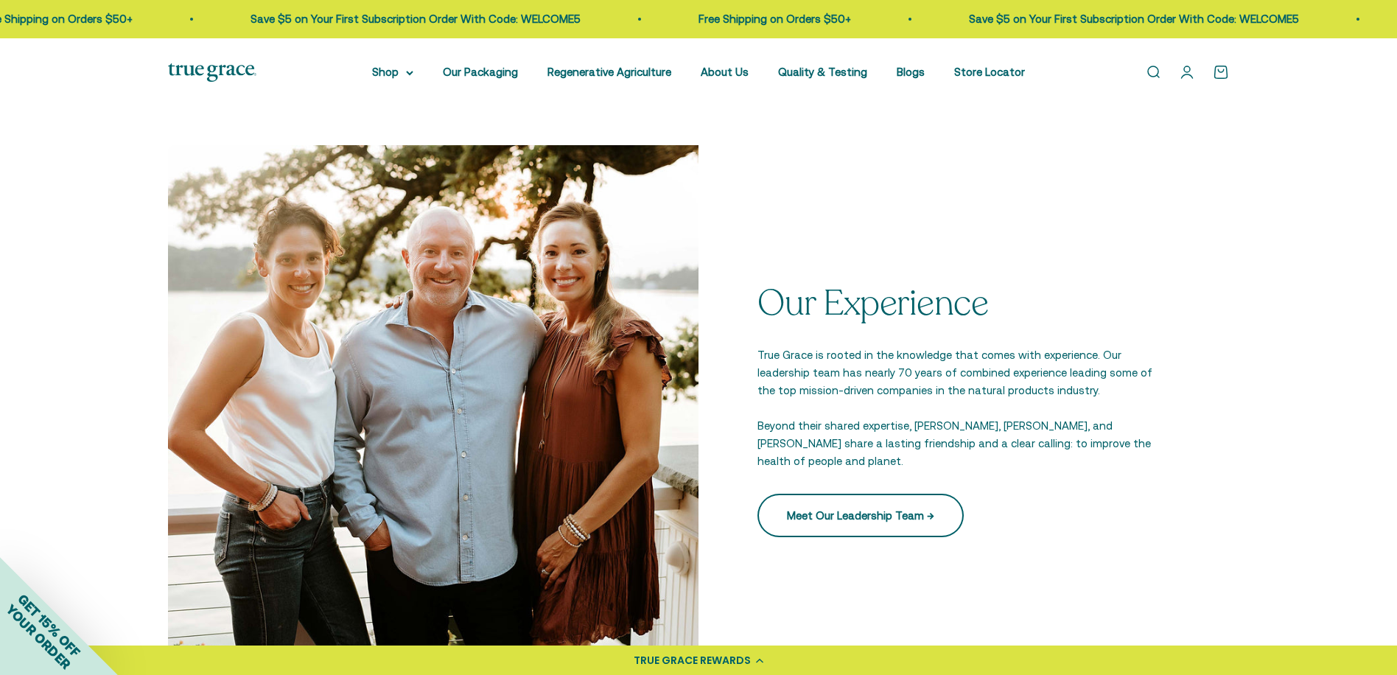
click at [854, 494] on link "Meet Our Leadership Team →" at bounding box center [860, 515] width 206 height 43
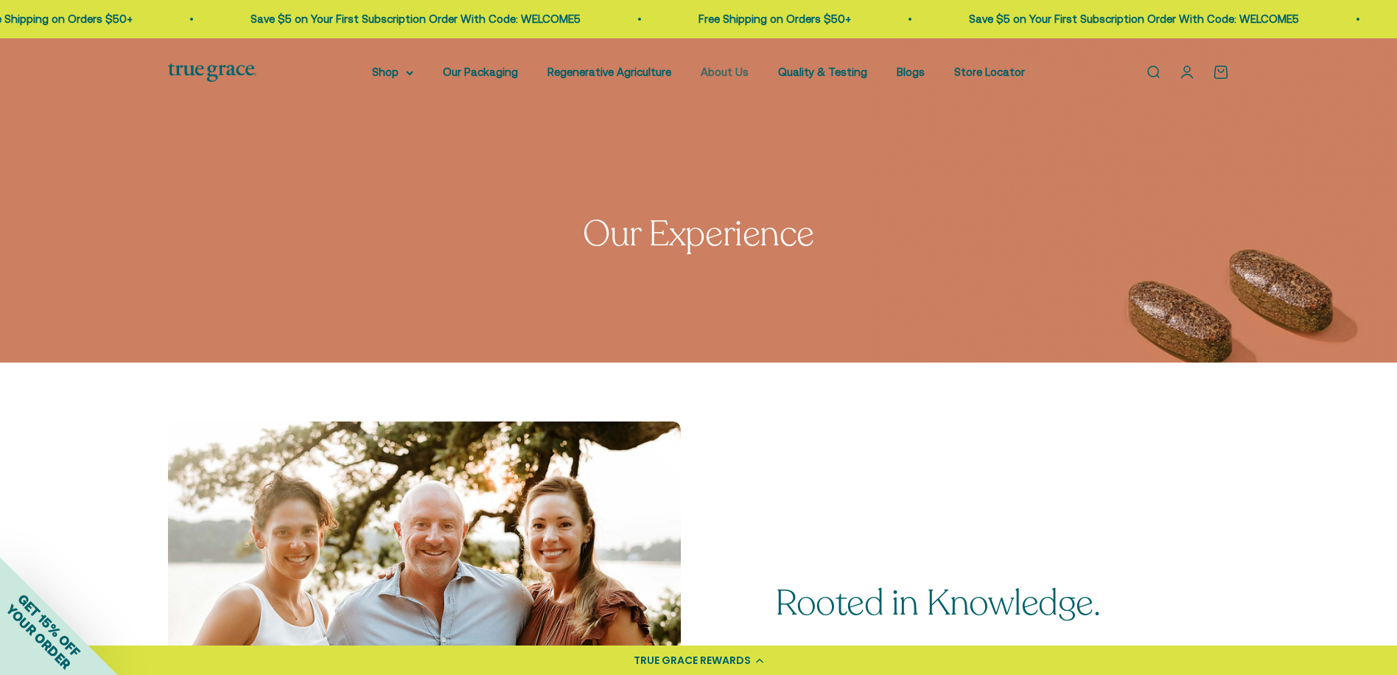
click at [719, 75] on link "About Us" at bounding box center [724, 72] width 48 height 13
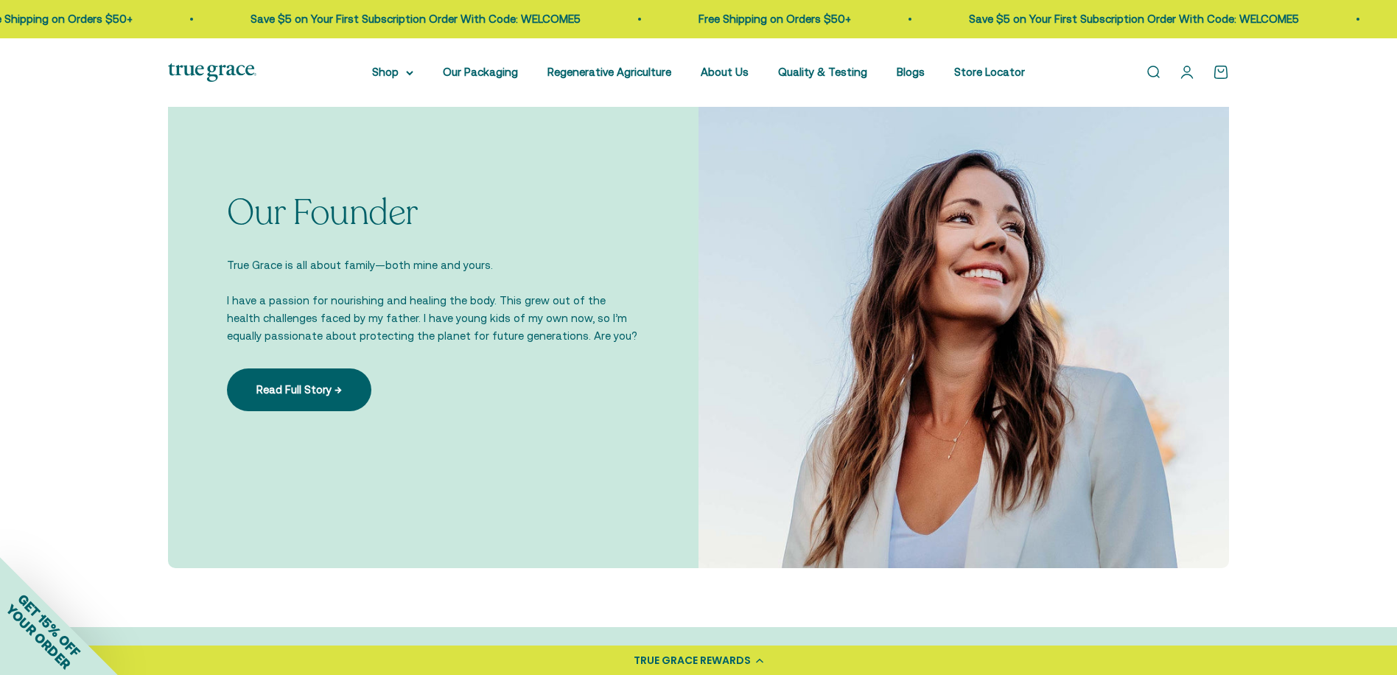
scroll to position [1031, 0]
click at [349, 375] on link "Read Full Story →" at bounding box center [299, 391] width 144 height 43
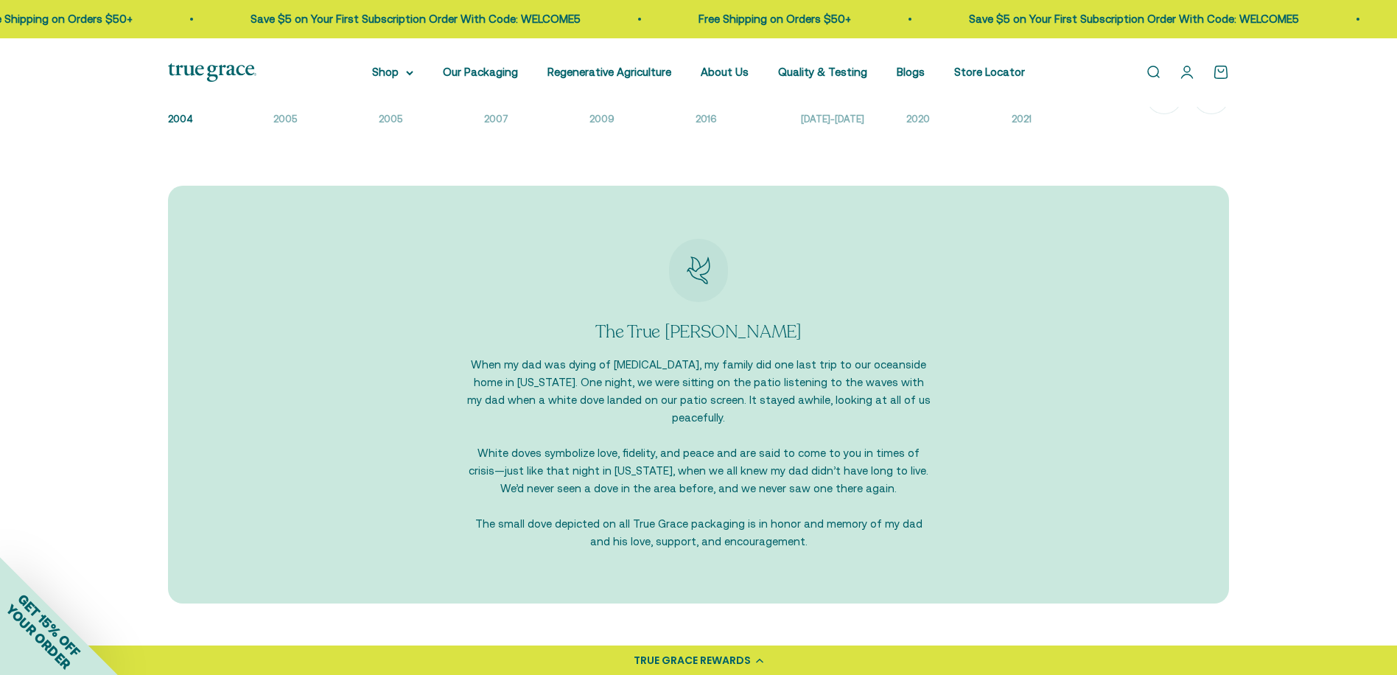
scroll to position [1547, 0]
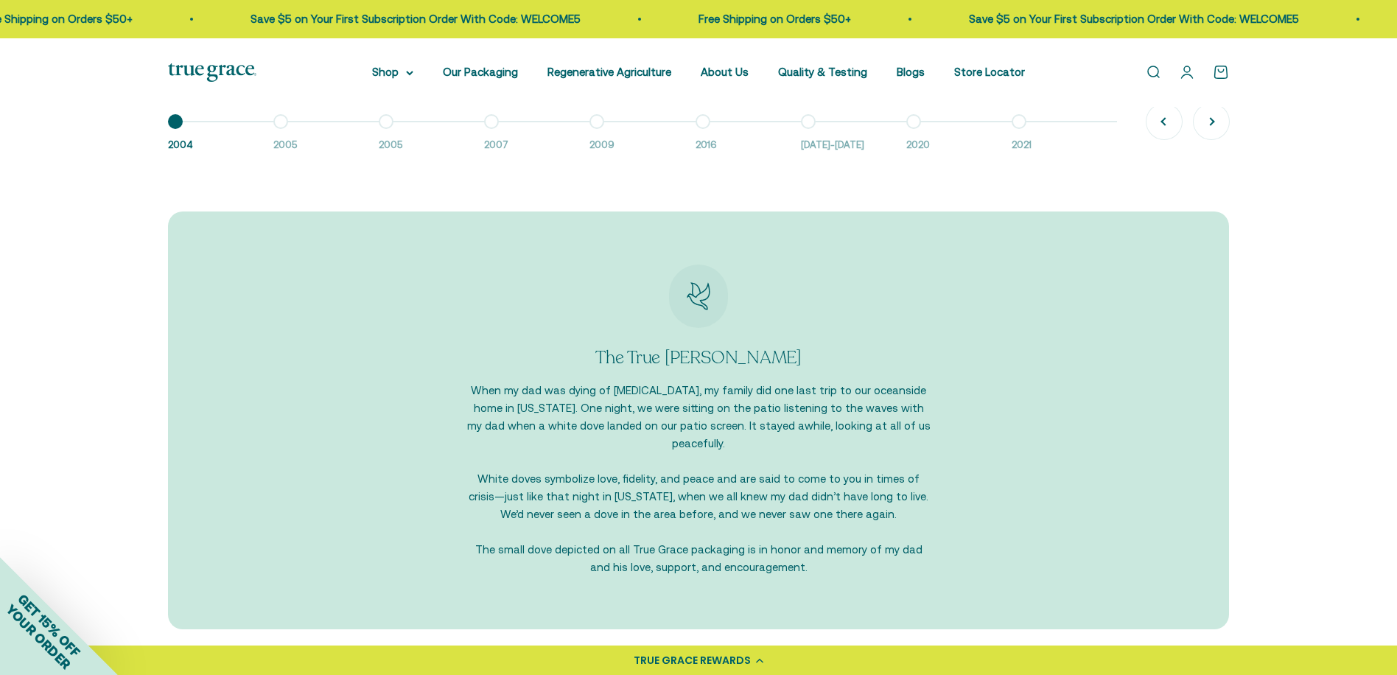
click at [910, 128] on button "Go to item 8 2020" at bounding box center [958, 138] width 105 height 32
click at [804, 122] on button "Go to item 7 [DATE]-[DATE]" at bounding box center [853, 138] width 105 height 32
click at [706, 123] on button "Go to item 6 2016" at bounding box center [747, 138] width 105 height 32
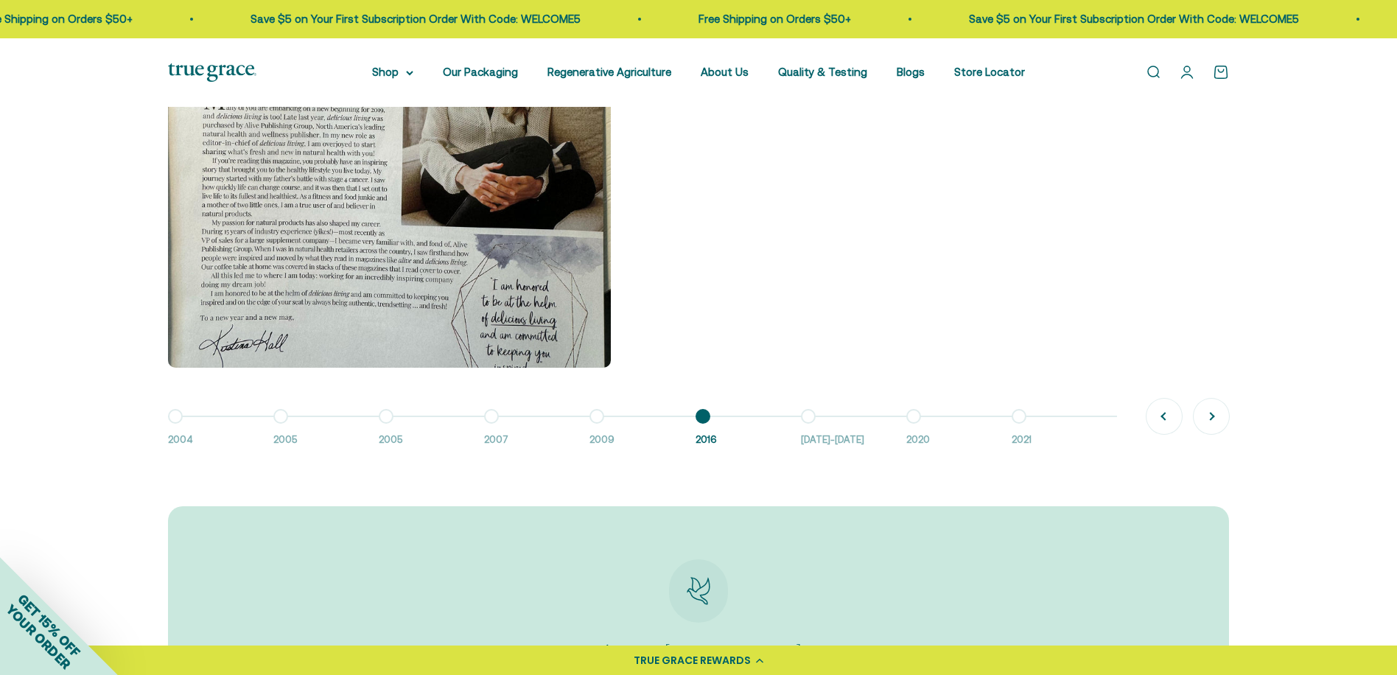
scroll to position [1105, 0]
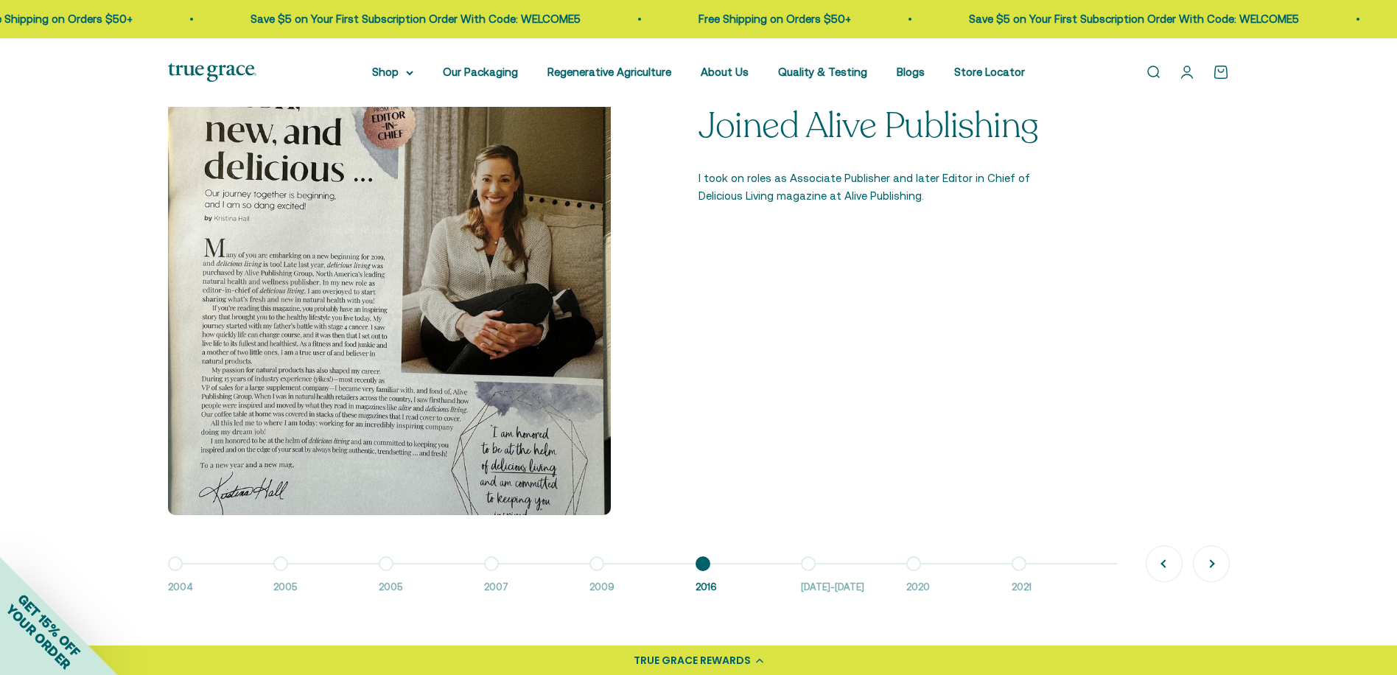
click at [813, 574] on button "Go to item 7 2016-2018" at bounding box center [853, 579] width 105 height 32
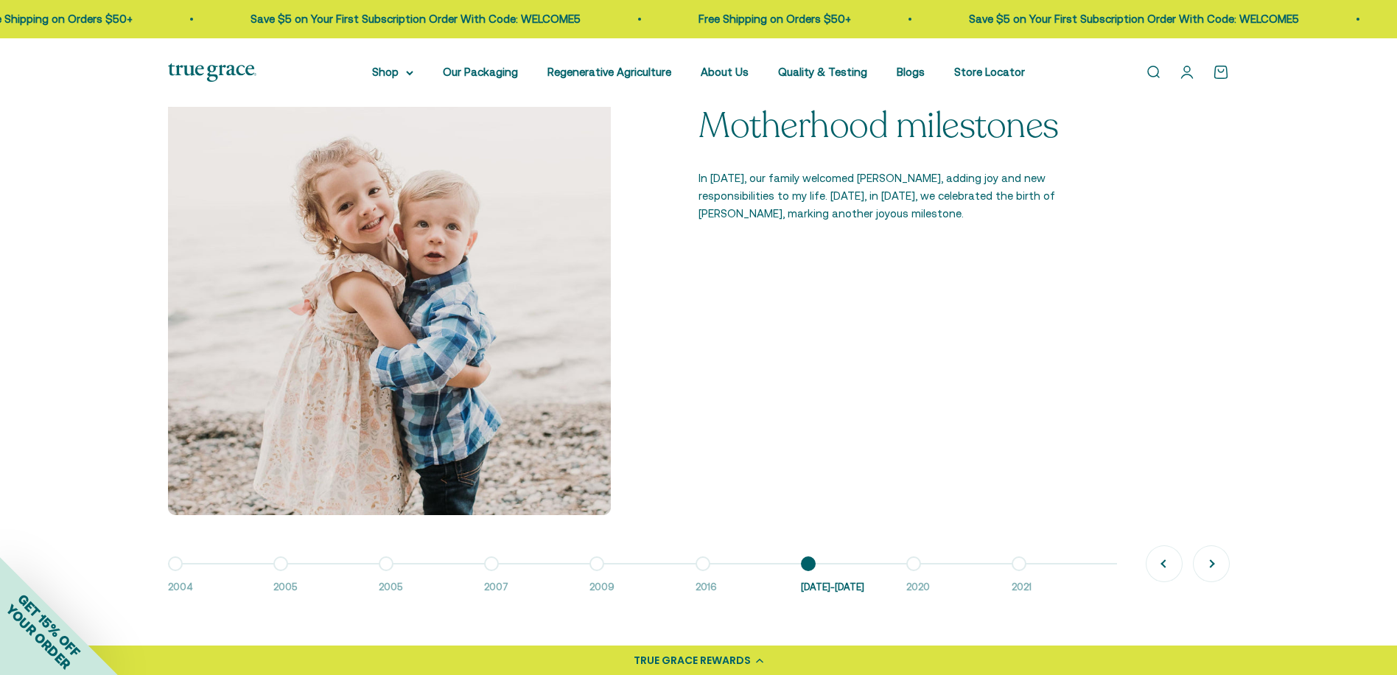
click at [898, 563] on button "Go to item 7 2016-2018" at bounding box center [853, 579] width 105 height 32
click at [1024, 563] on button "Go to item 9 2021" at bounding box center [1063, 579] width 105 height 32
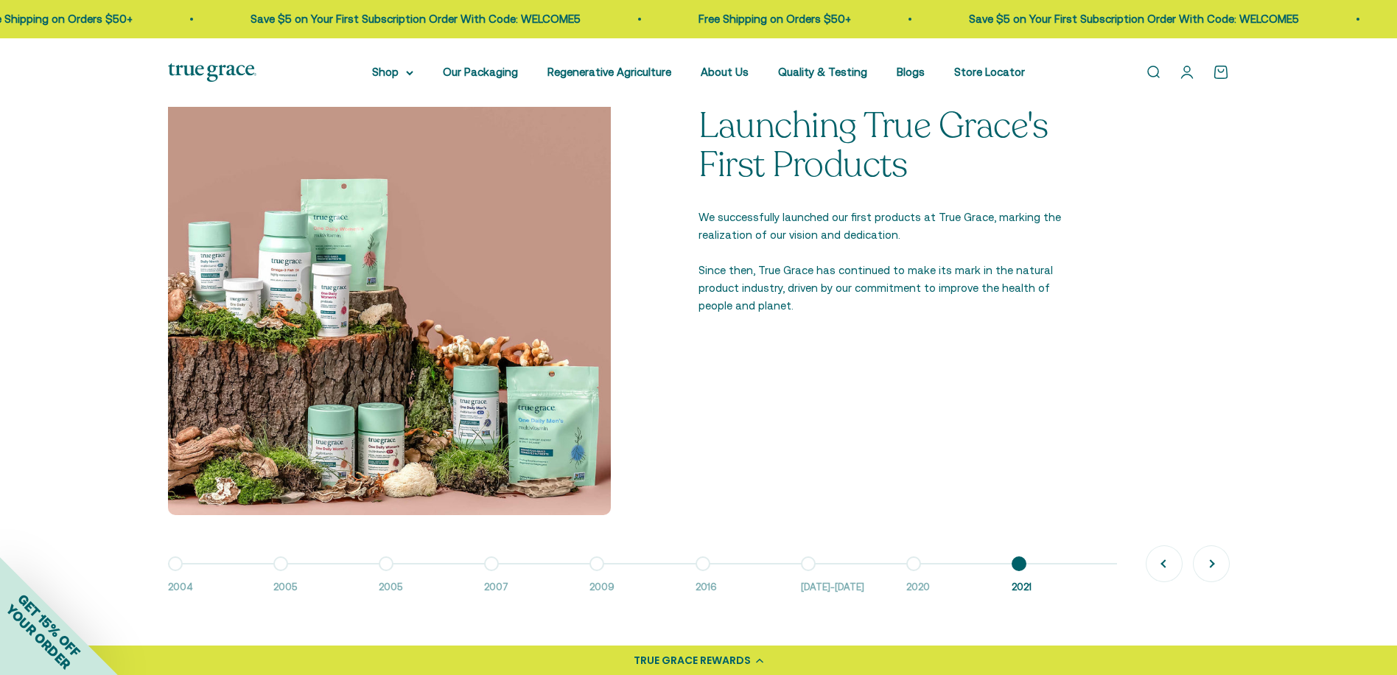
click at [910, 567] on button "Go to item 8 2020" at bounding box center [958, 579] width 105 height 32
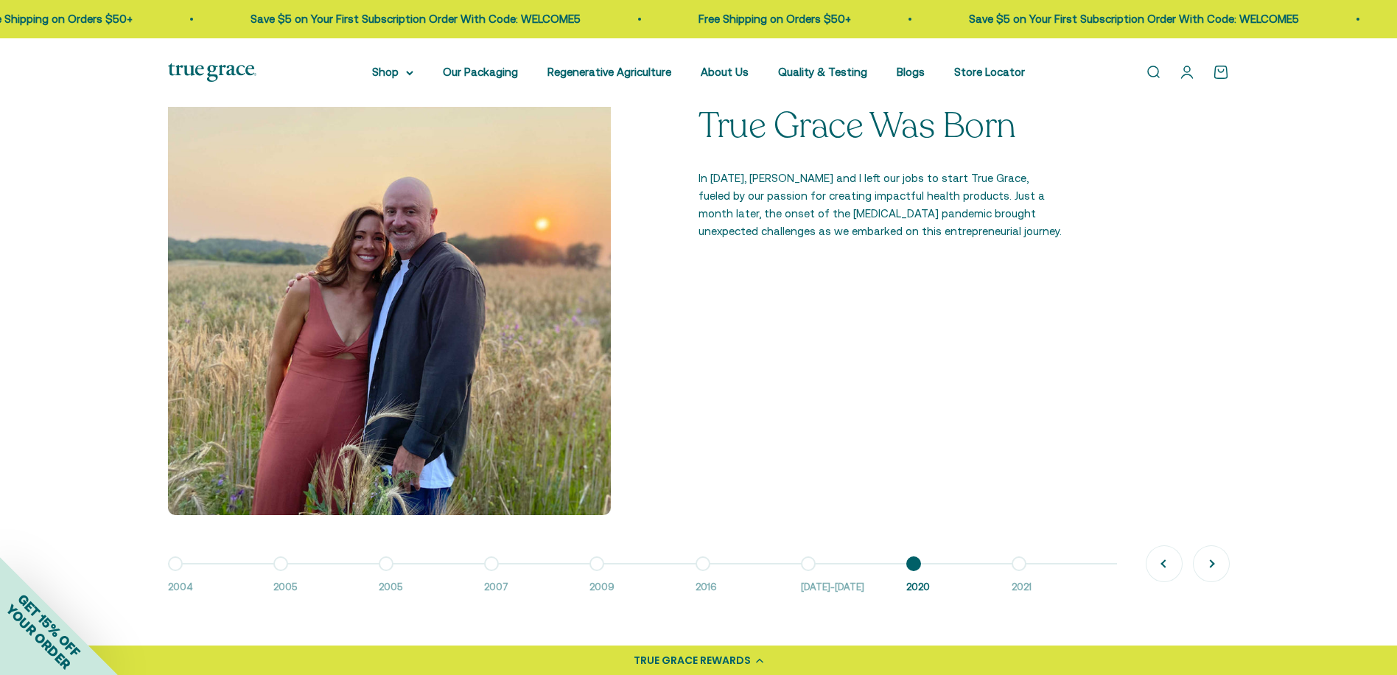
click at [597, 565] on button "Go to item 5 2009" at bounding box center [641, 579] width 105 height 32
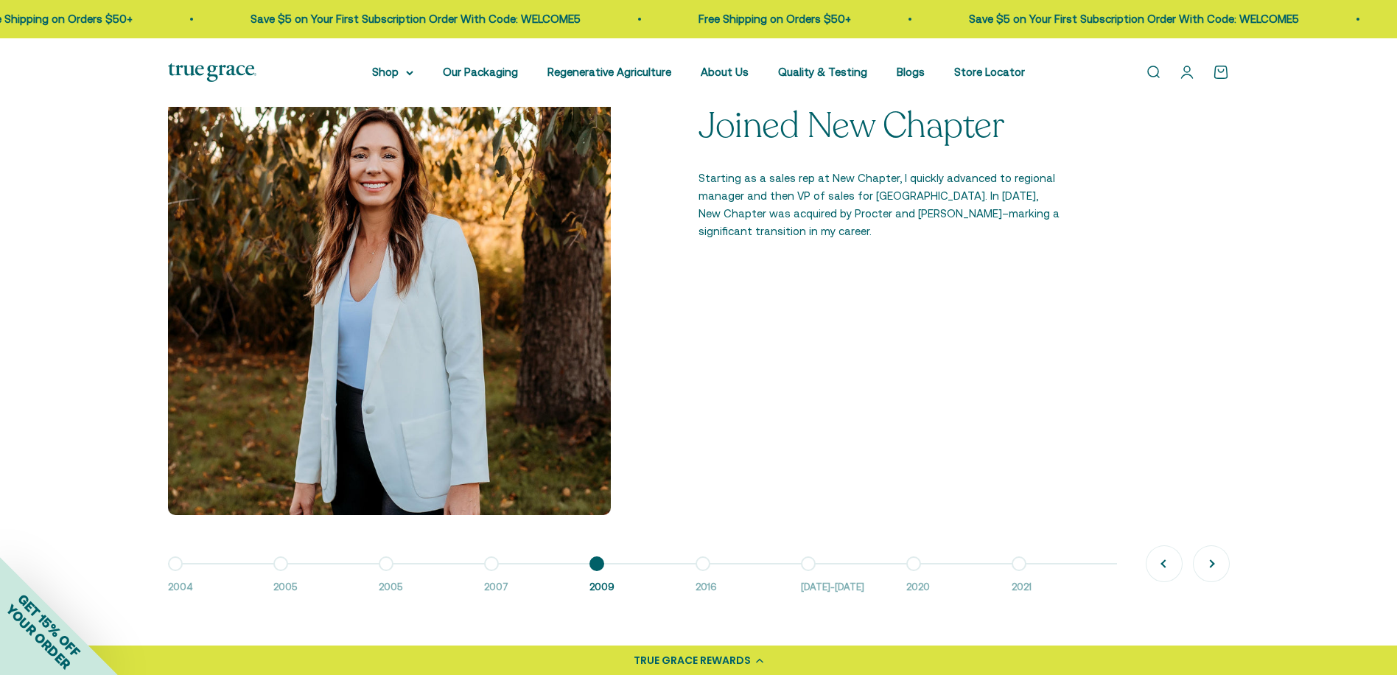
click at [479, 569] on button "Go to item 3 2005" at bounding box center [431, 579] width 105 height 32
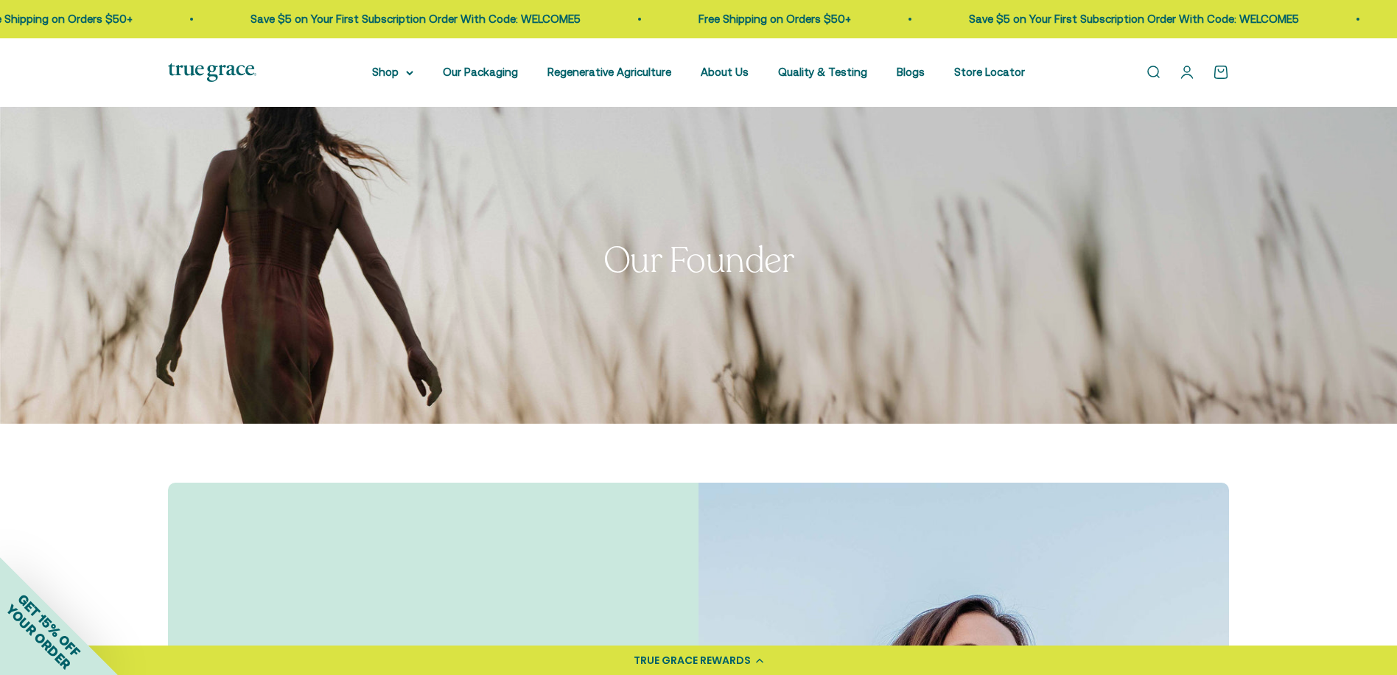
scroll to position [0, 0]
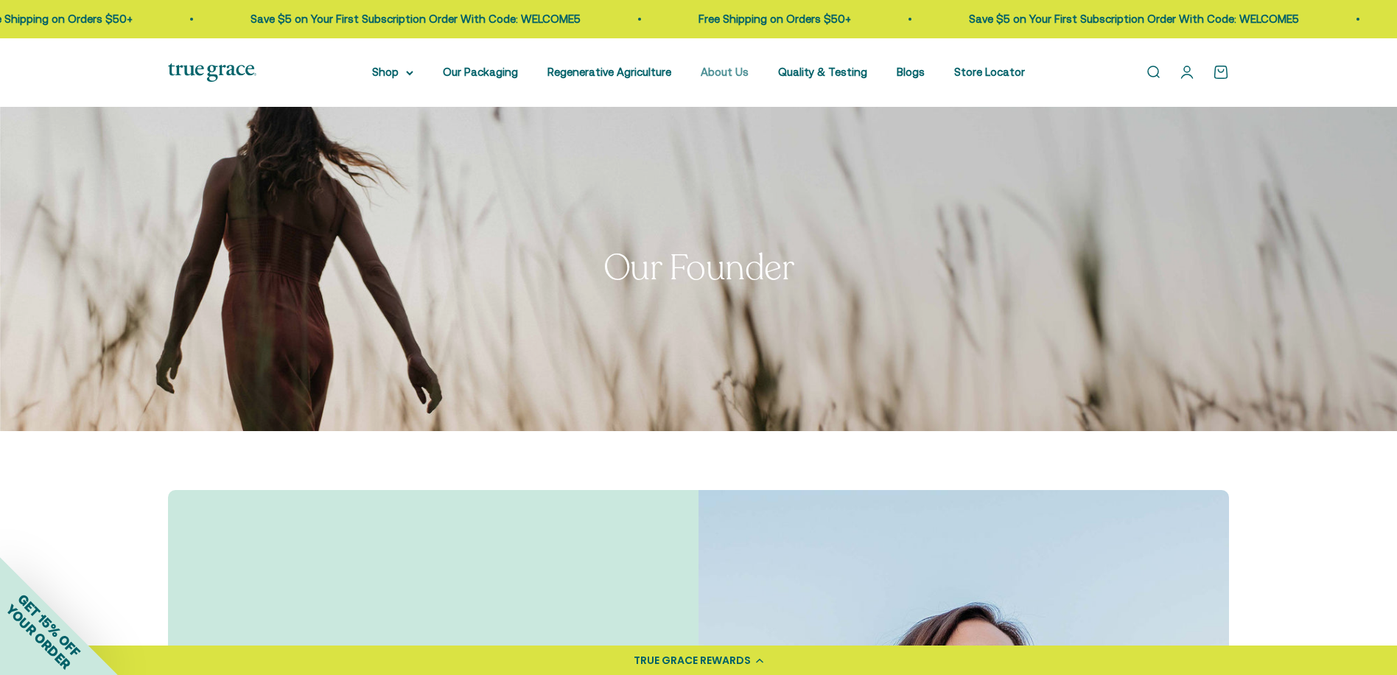
click at [726, 66] on link "About Us" at bounding box center [724, 72] width 48 height 13
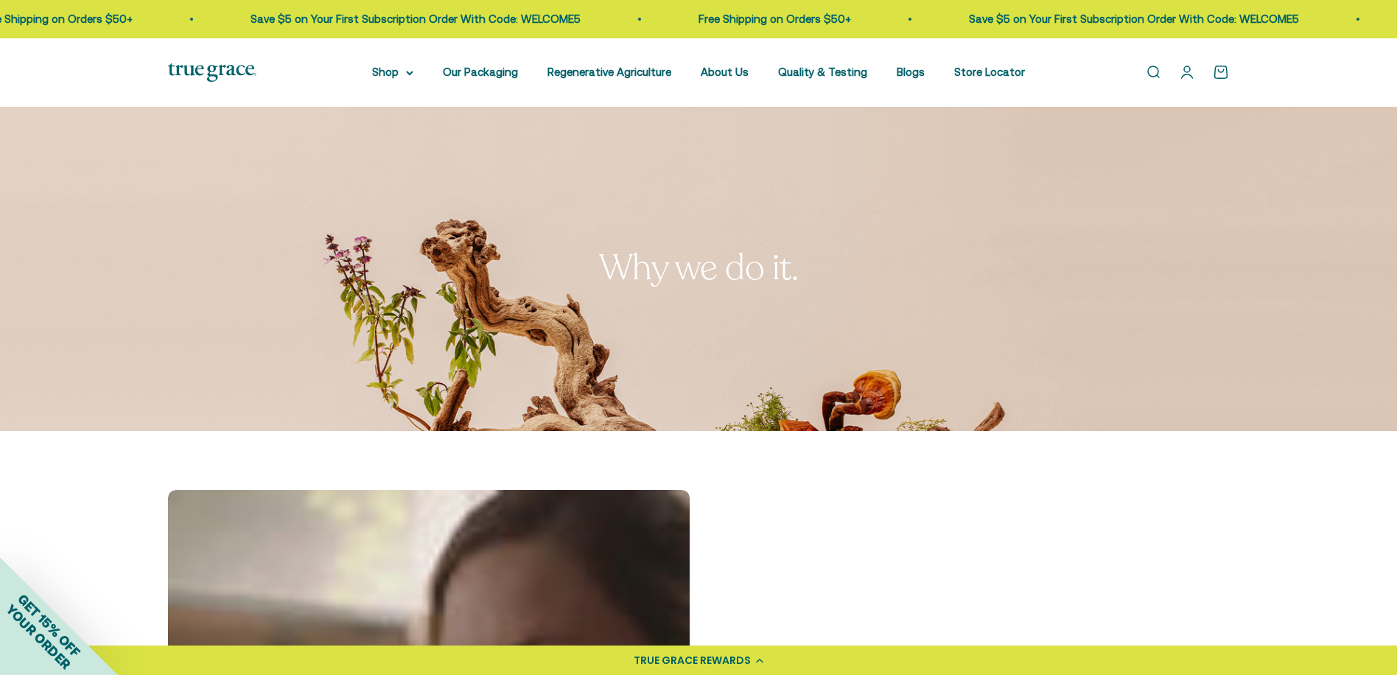
scroll to position [368, 0]
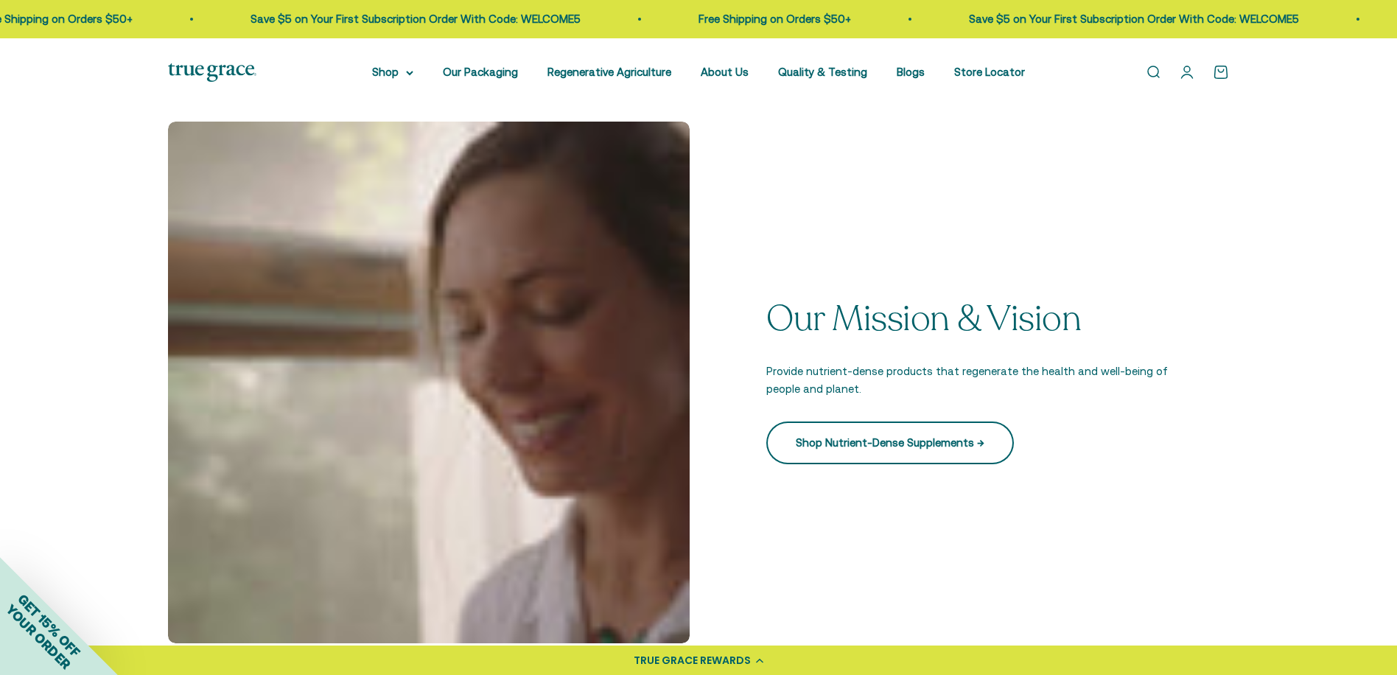
click at [807, 450] on link "Shop Nutrient-Dense Supplements →" at bounding box center [889, 442] width 247 height 43
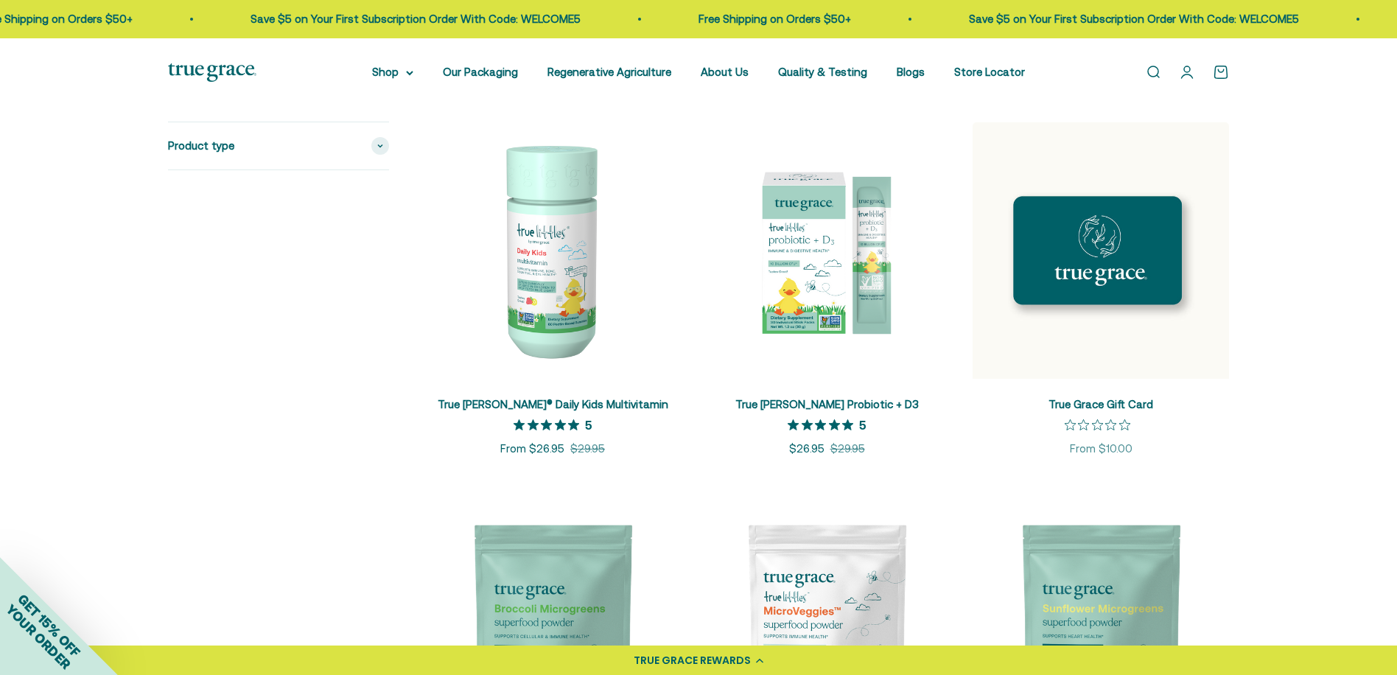
scroll to position [1989, 0]
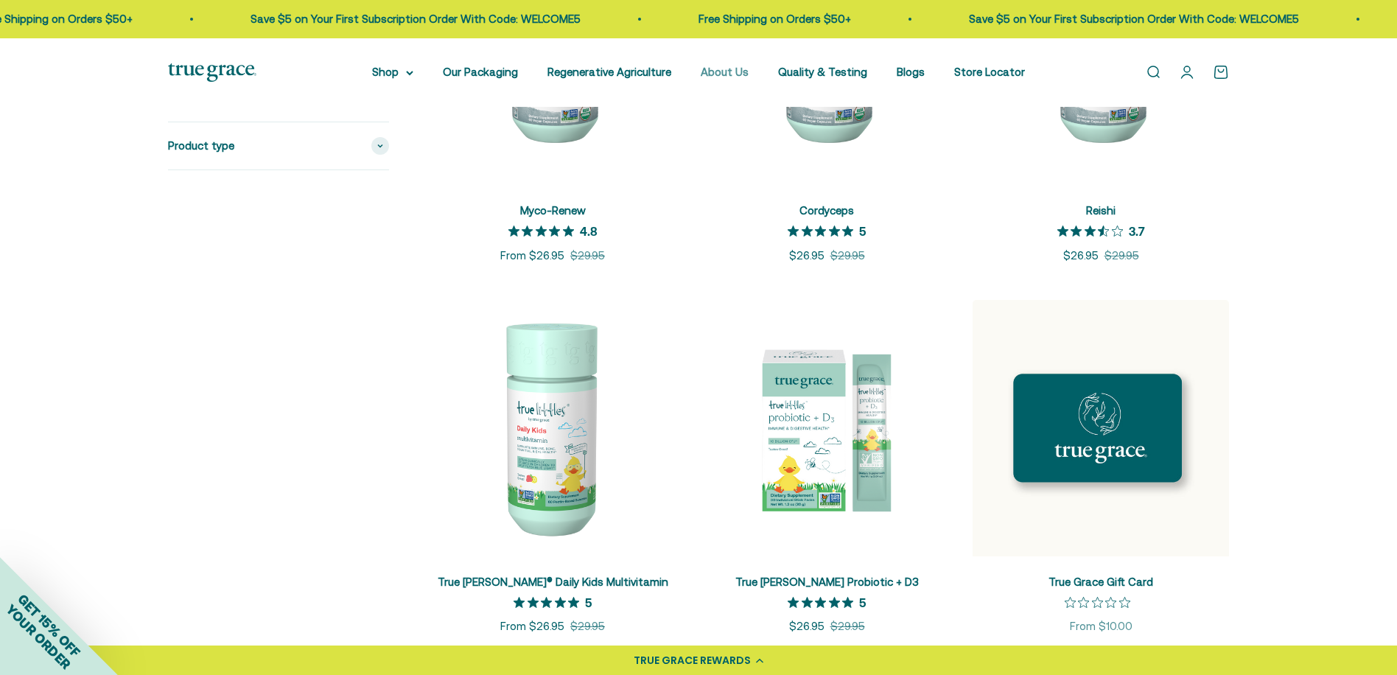
click at [714, 74] on link "About Us" at bounding box center [724, 72] width 48 height 13
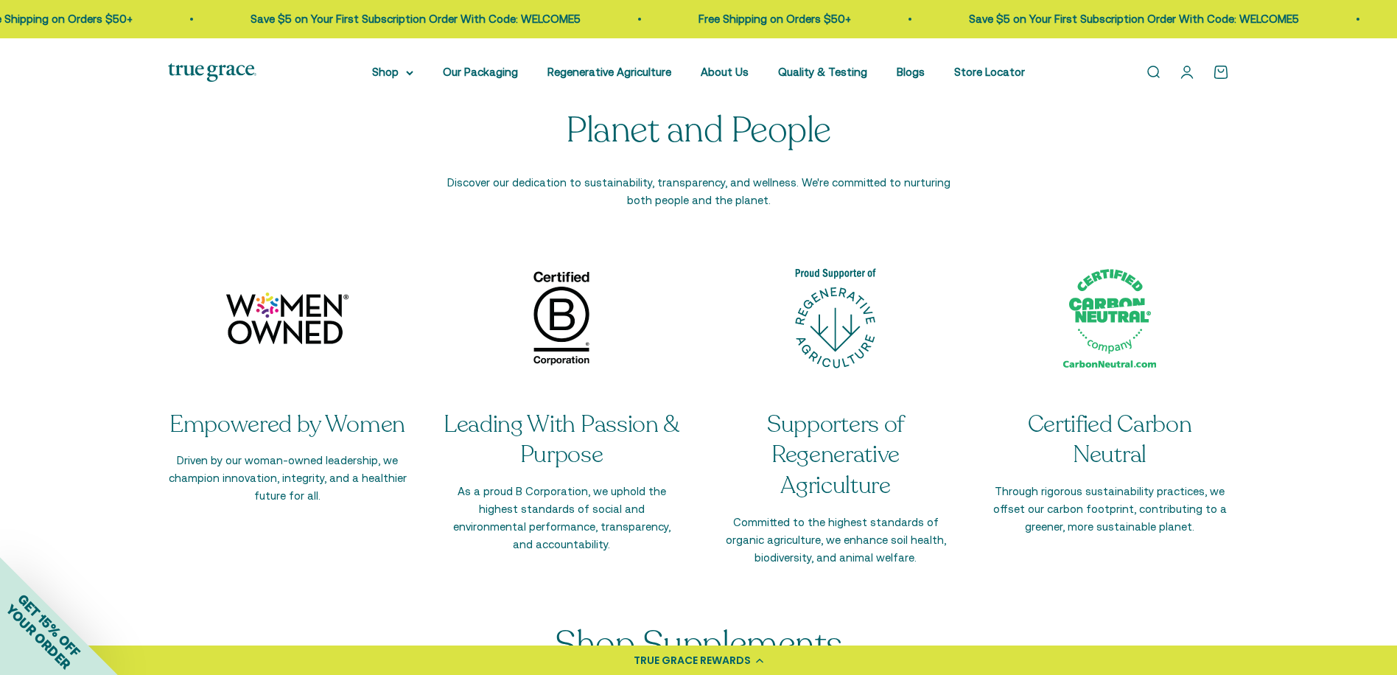
scroll to position [2652, 0]
